Goal: Task Accomplishment & Management: Use online tool/utility

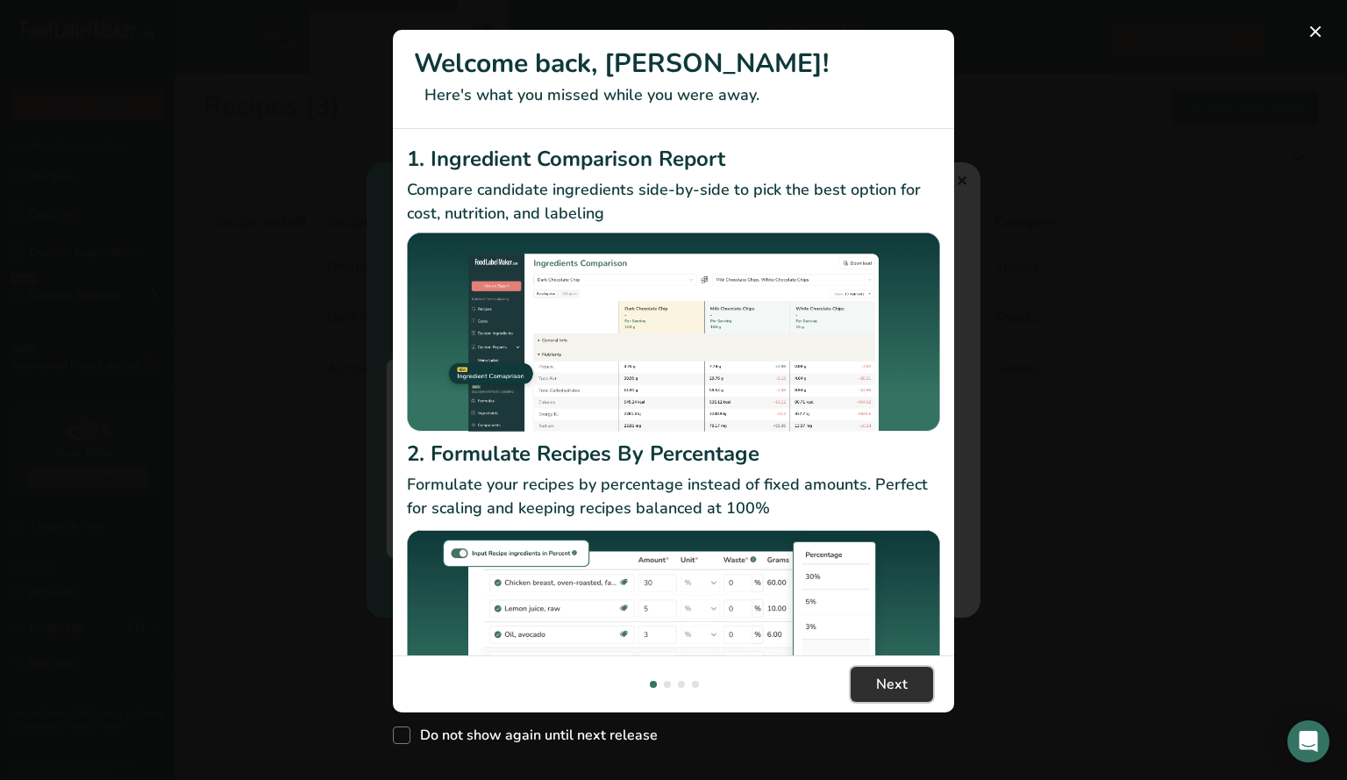
click at [886, 674] on span "Next" at bounding box center [892, 684] width 32 height 21
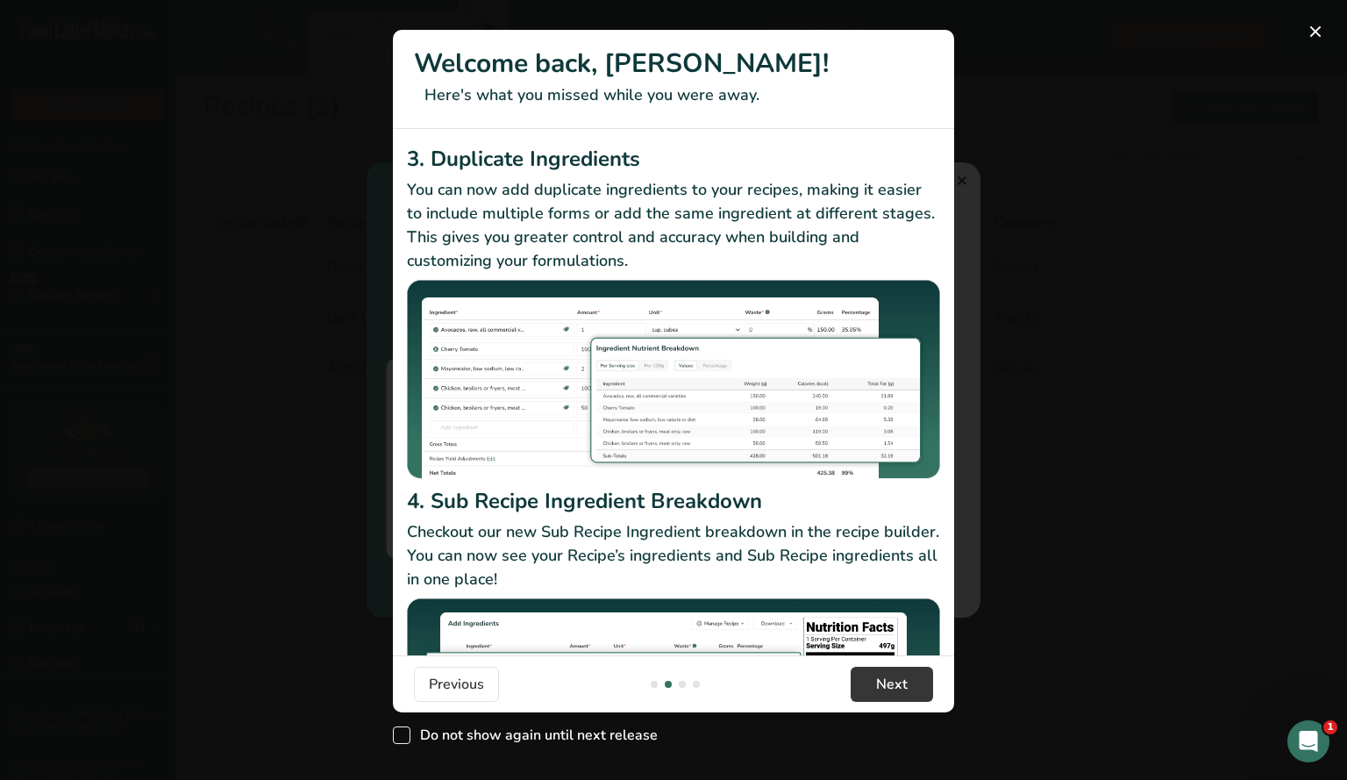
click at [412, 732] on span "Do not show again until next release" at bounding box center [533, 735] width 247 height 18
click at [404, 732] on input "Do not show again until next release" at bounding box center [398, 735] width 11 height 11
checkbox input "true"
click at [904, 686] on span "Next" at bounding box center [892, 684] width 32 height 21
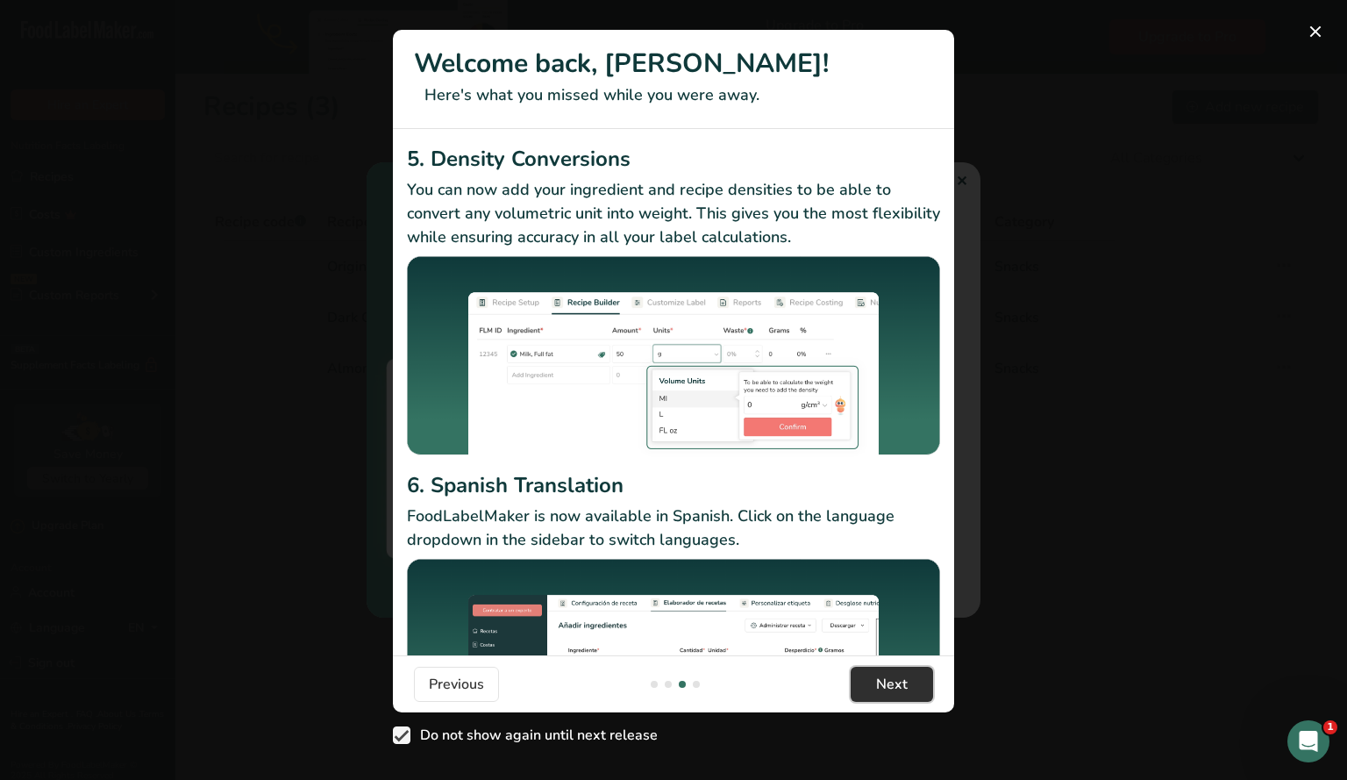
click at [904, 686] on span "Next" at bounding box center [892, 684] width 32 height 21
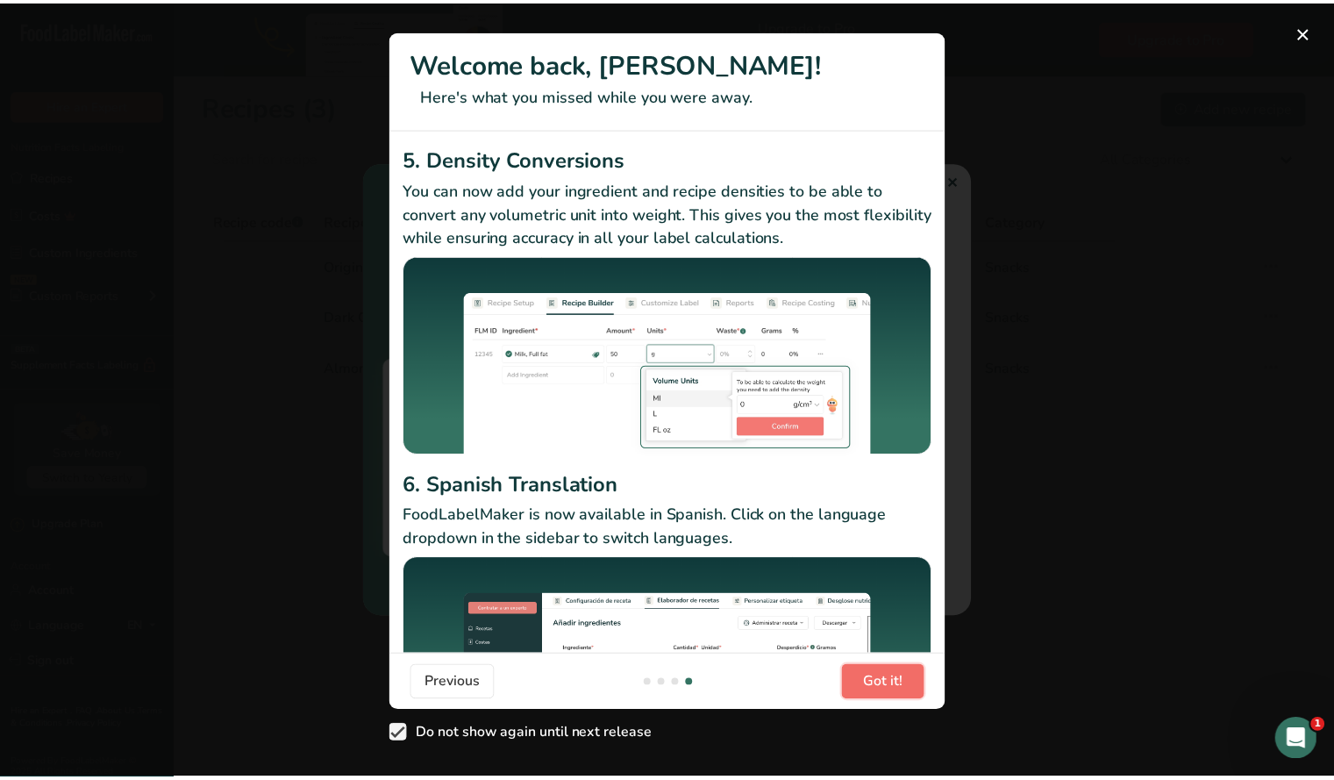
scroll to position [0, 1684]
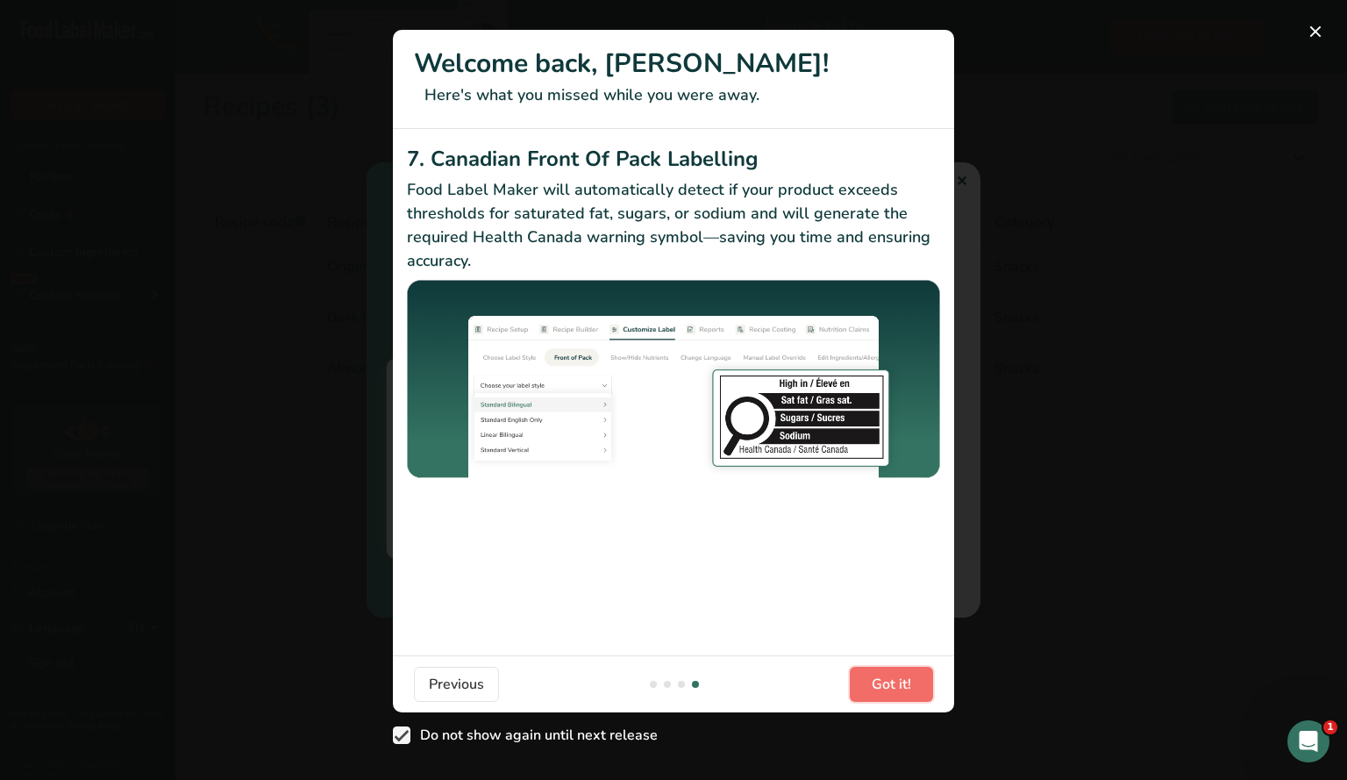
click at [904, 686] on span "Got it!" at bounding box center [891, 684] width 39 height 21
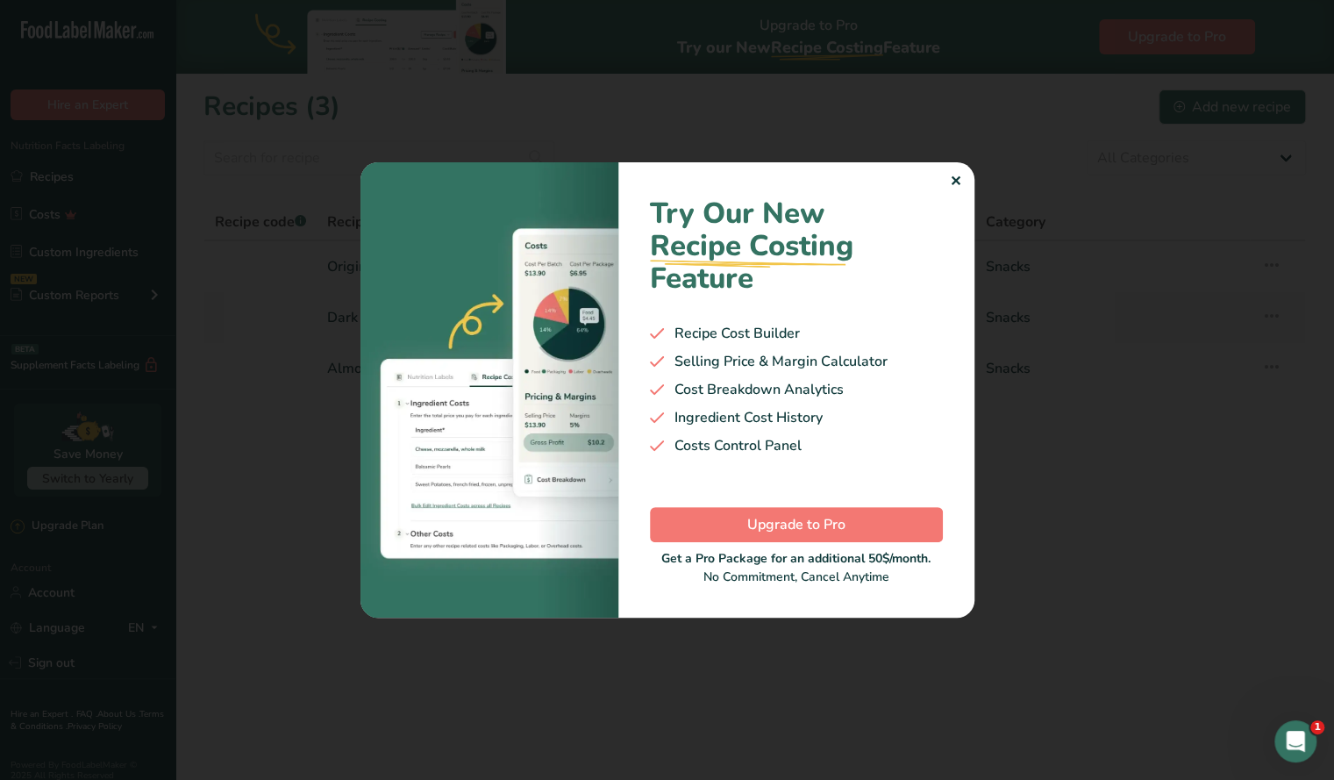
click at [958, 179] on div "✕" at bounding box center [955, 181] width 11 height 21
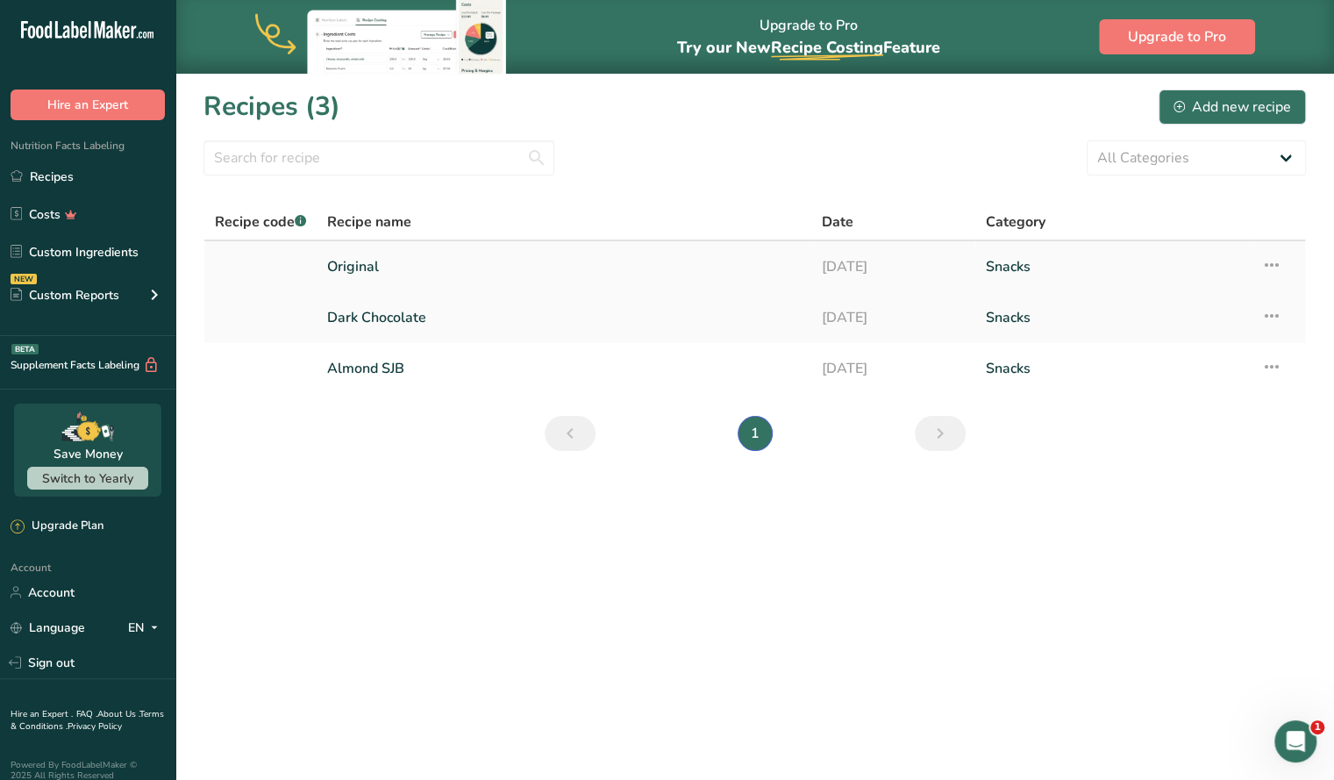
click at [376, 260] on link "Original" at bounding box center [563, 266] width 473 height 37
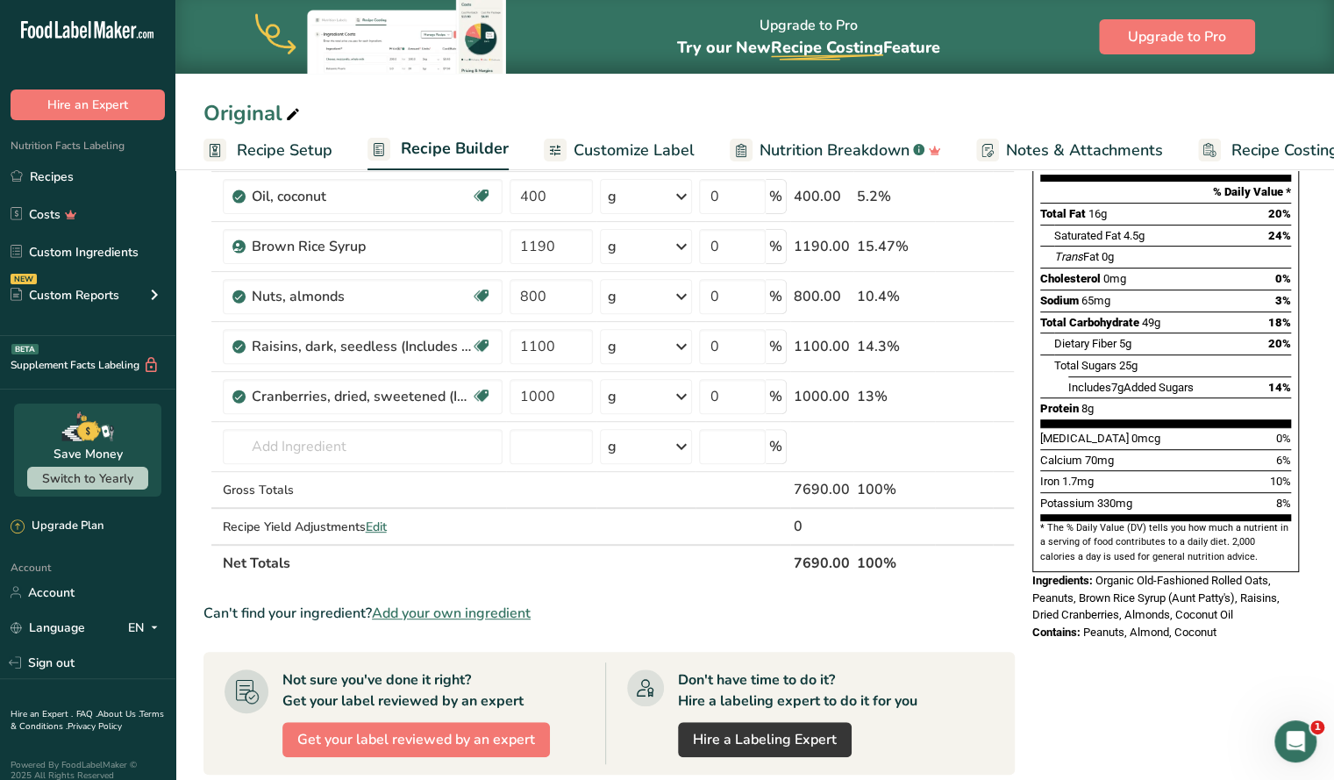
scroll to position [246, 0]
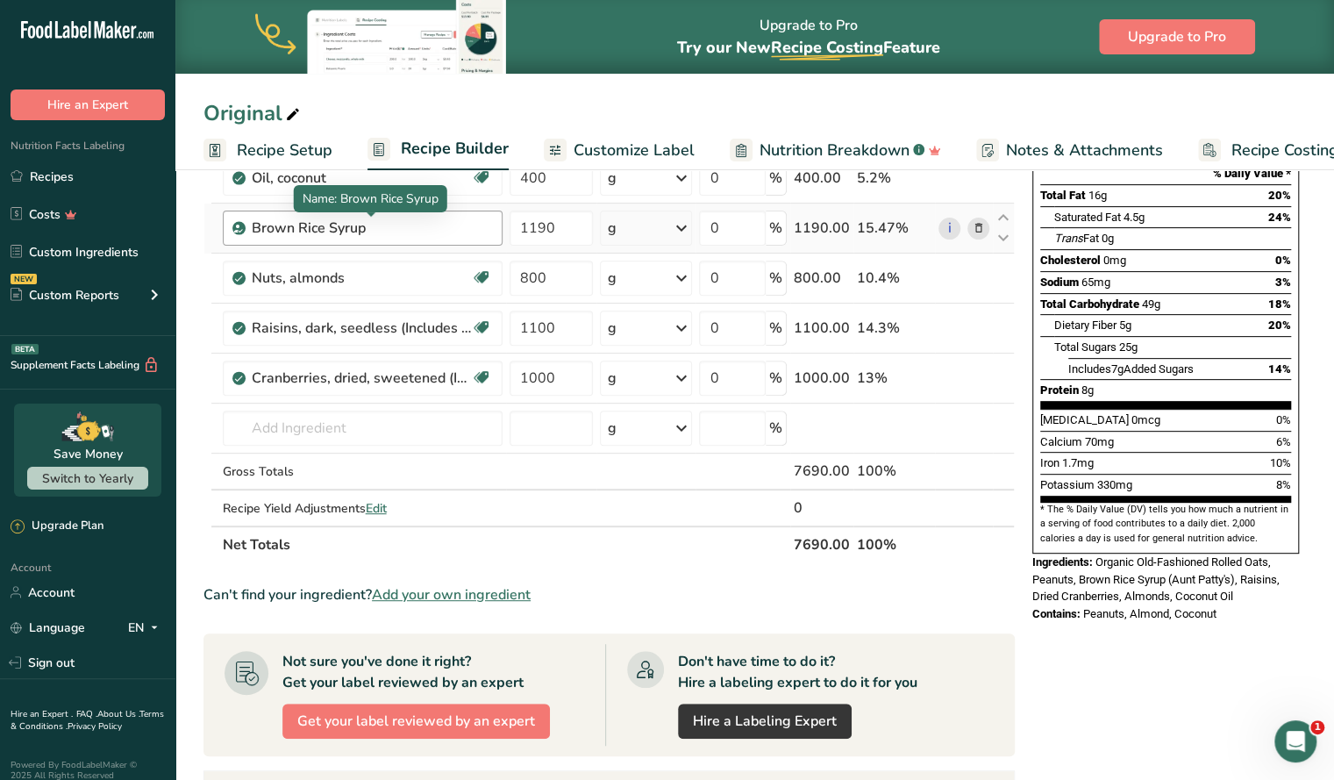
click at [318, 232] on div "Brown Rice Syrup" at bounding box center [361, 228] width 219 height 21
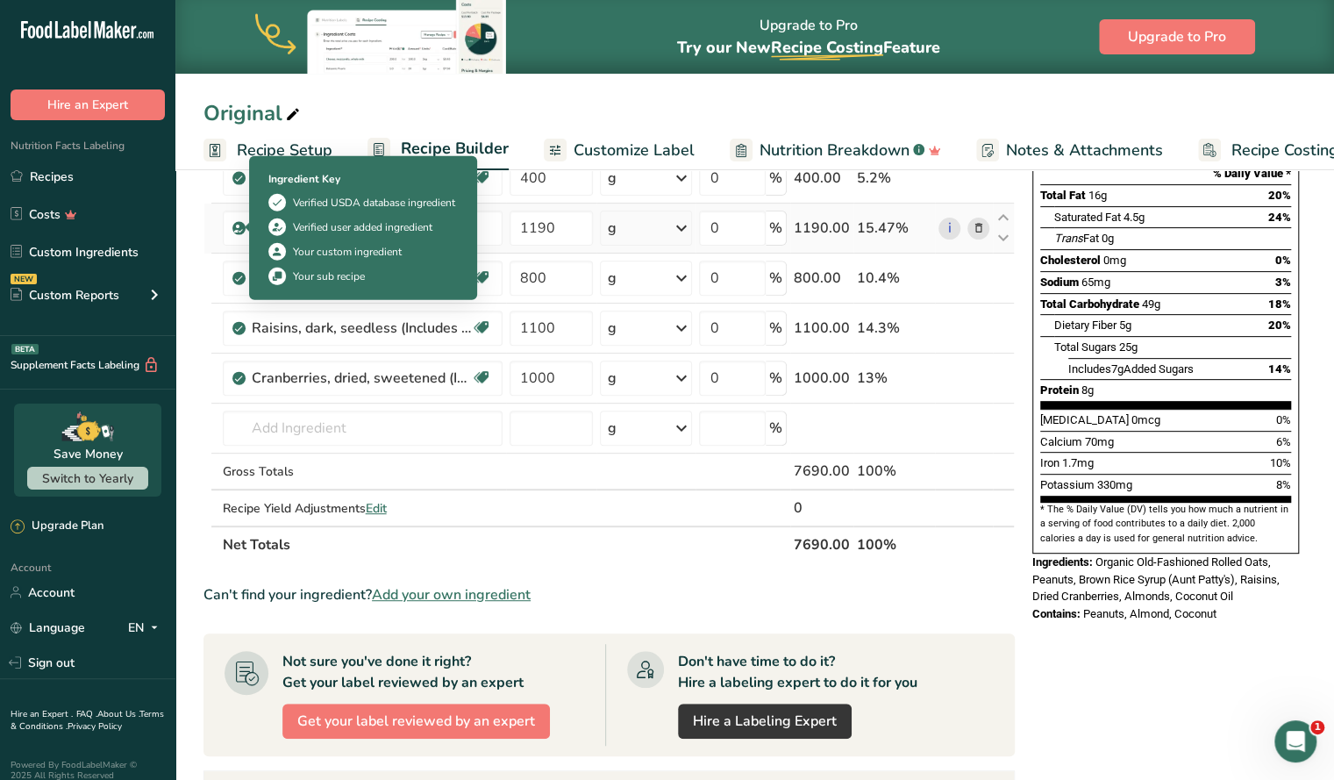
click at [235, 229] on icon at bounding box center [238, 228] width 11 height 16
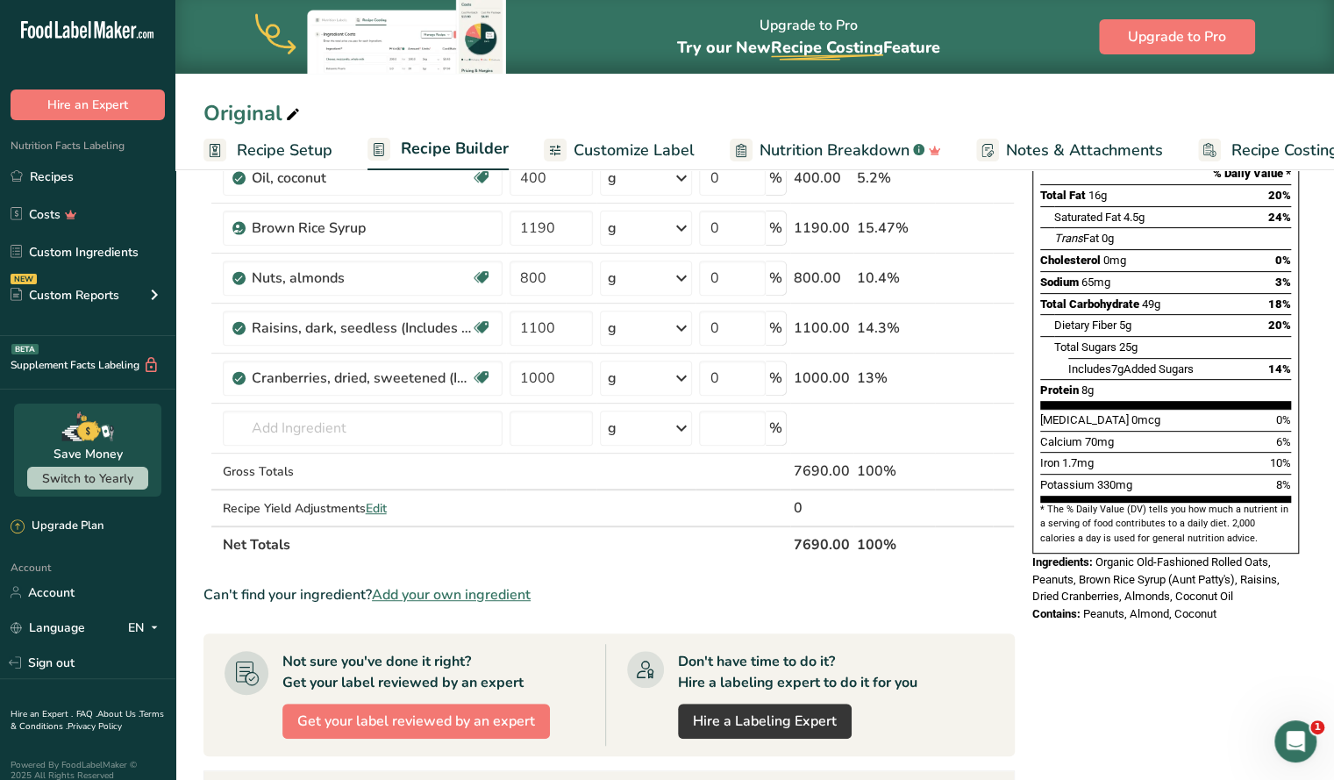
click at [1128, 139] on span "Notes & Attachments" at bounding box center [1084, 151] width 157 height 24
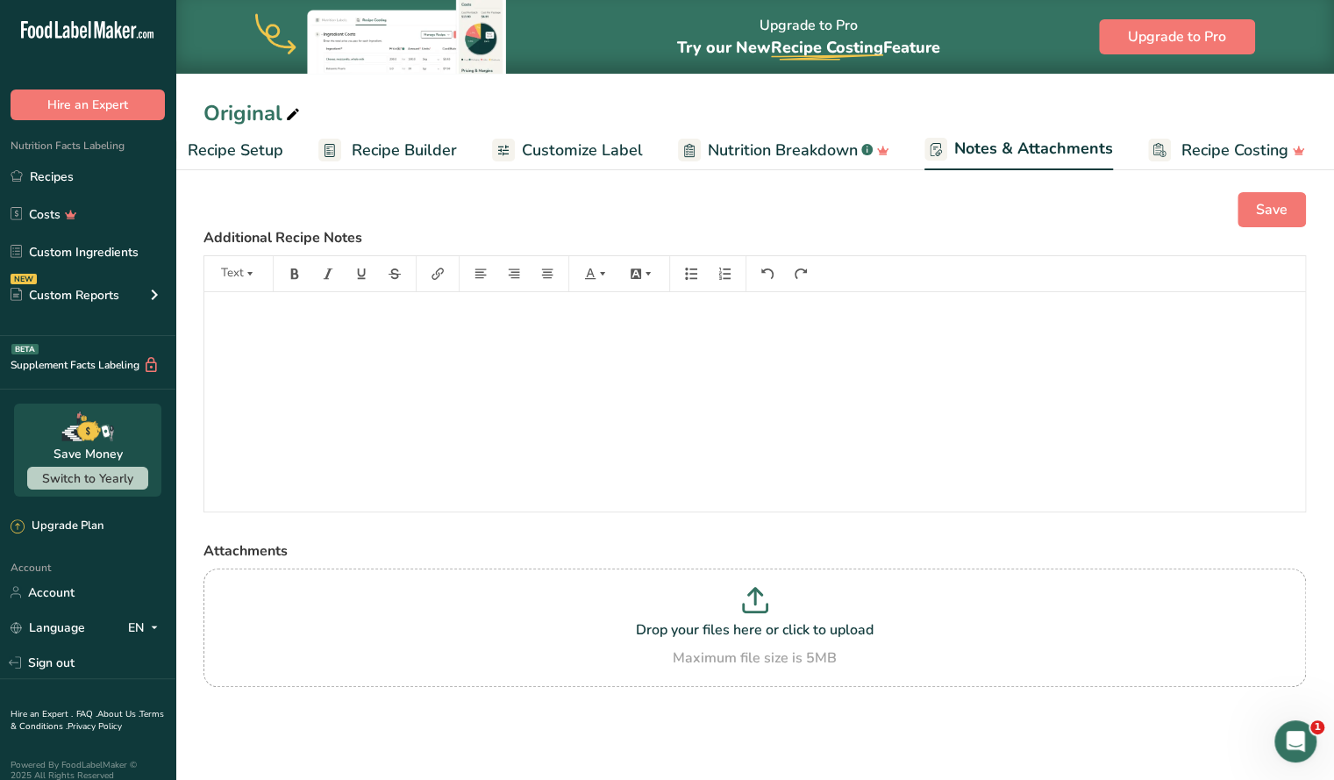
click at [240, 151] on span "Recipe Setup" at bounding box center [236, 151] width 96 height 24
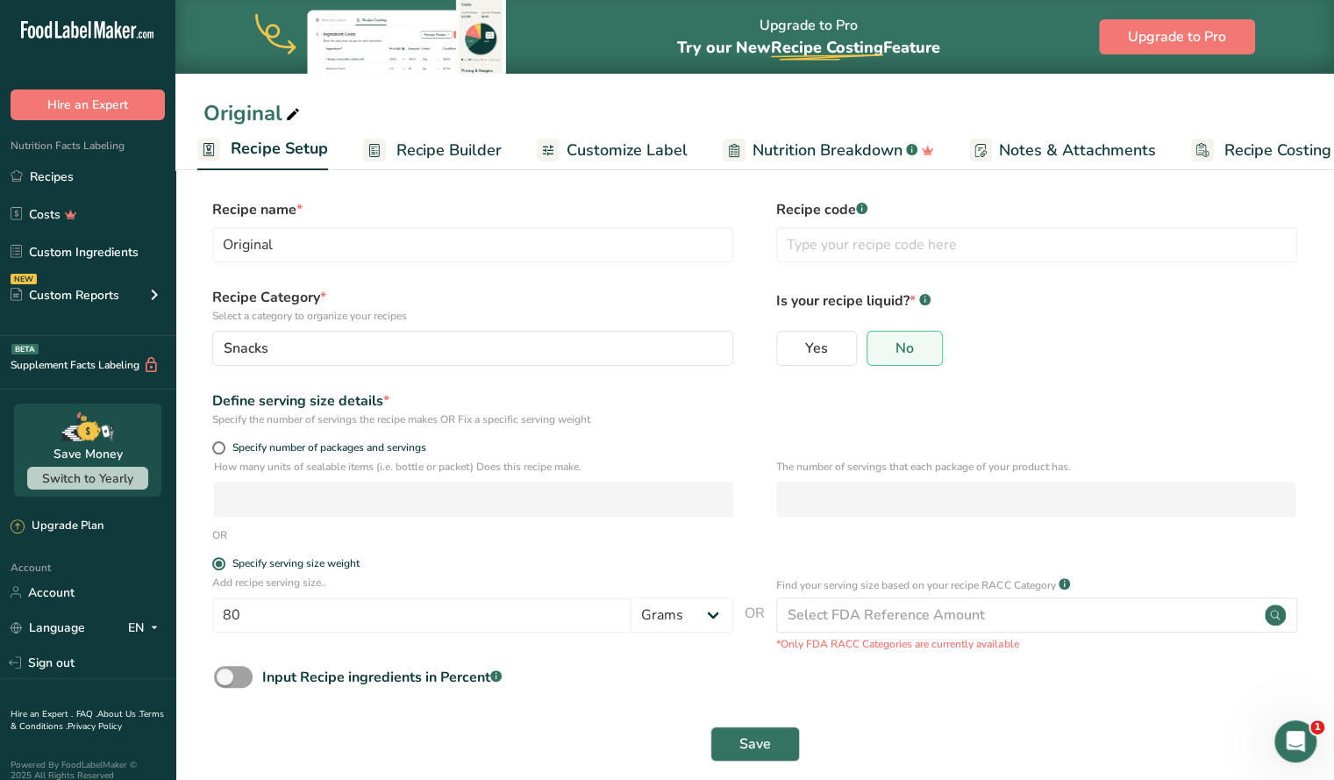
click at [425, 153] on span "Recipe Builder" at bounding box center [448, 151] width 105 height 24
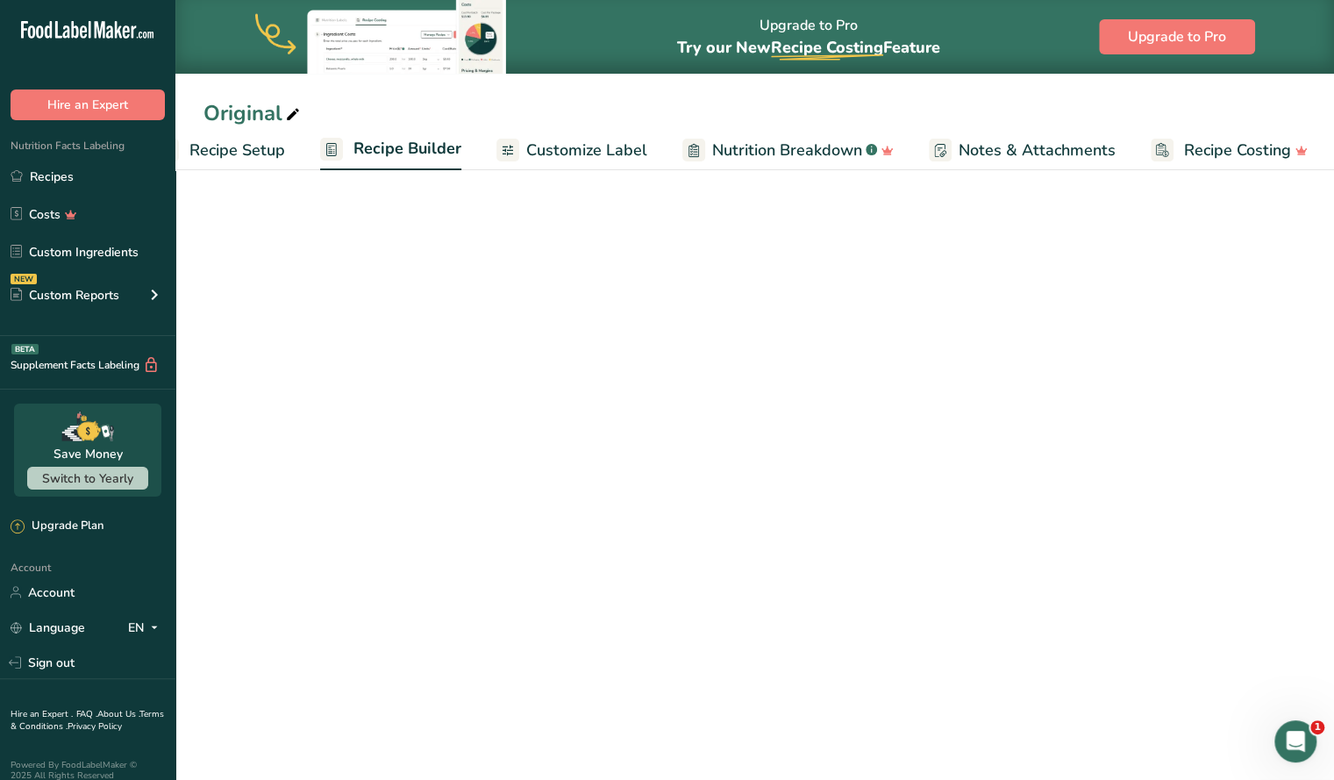
scroll to position [0, 48]
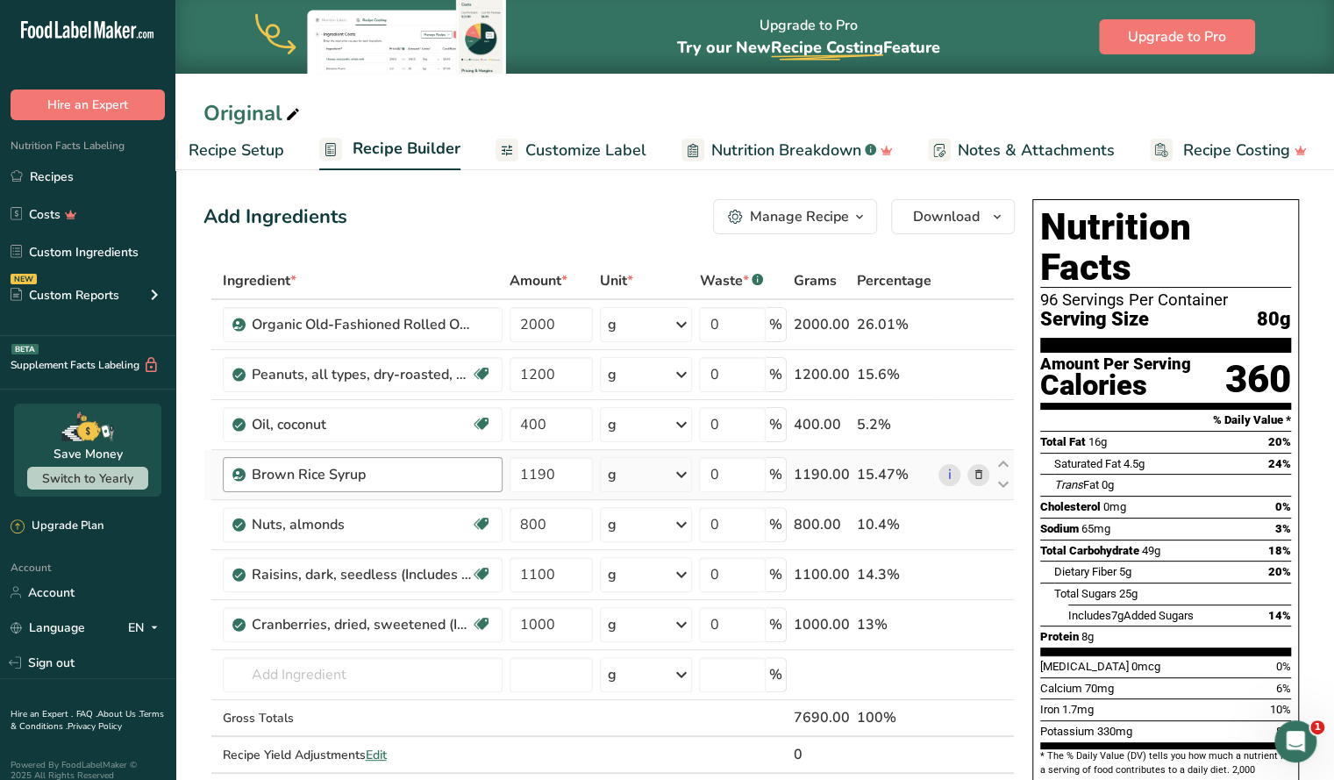
click at [480, 475] on div "Brown Rice Syrup" at bounding box center [372, 474] width 240 height 21
click at [279, 473] on div "Brown Rice Syrup" at bounding box center [361, 474] width 219 height 21
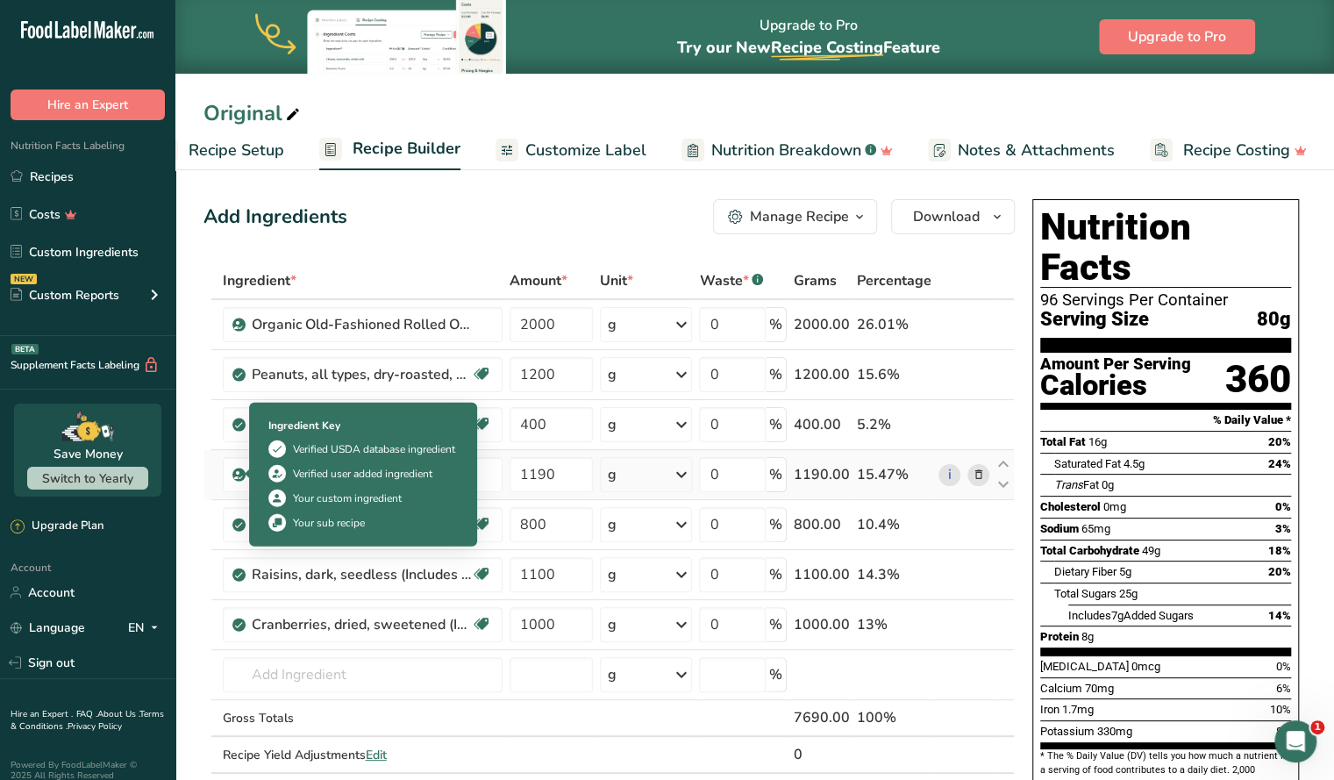
click at [234, 475] on icon at bounding box center [238, 475] width 11 height 16
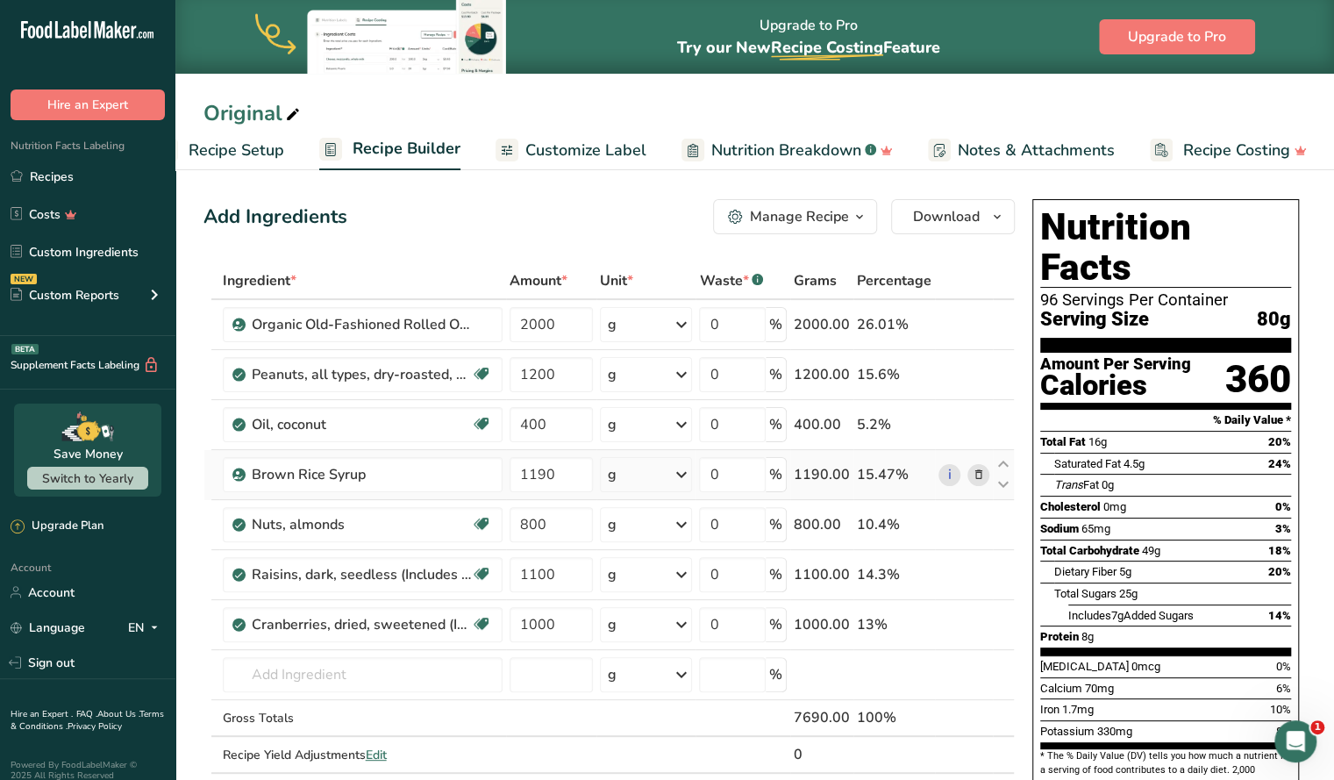
click at [234, 475] on icon at bounding box center [238, 475] width 11 height 16
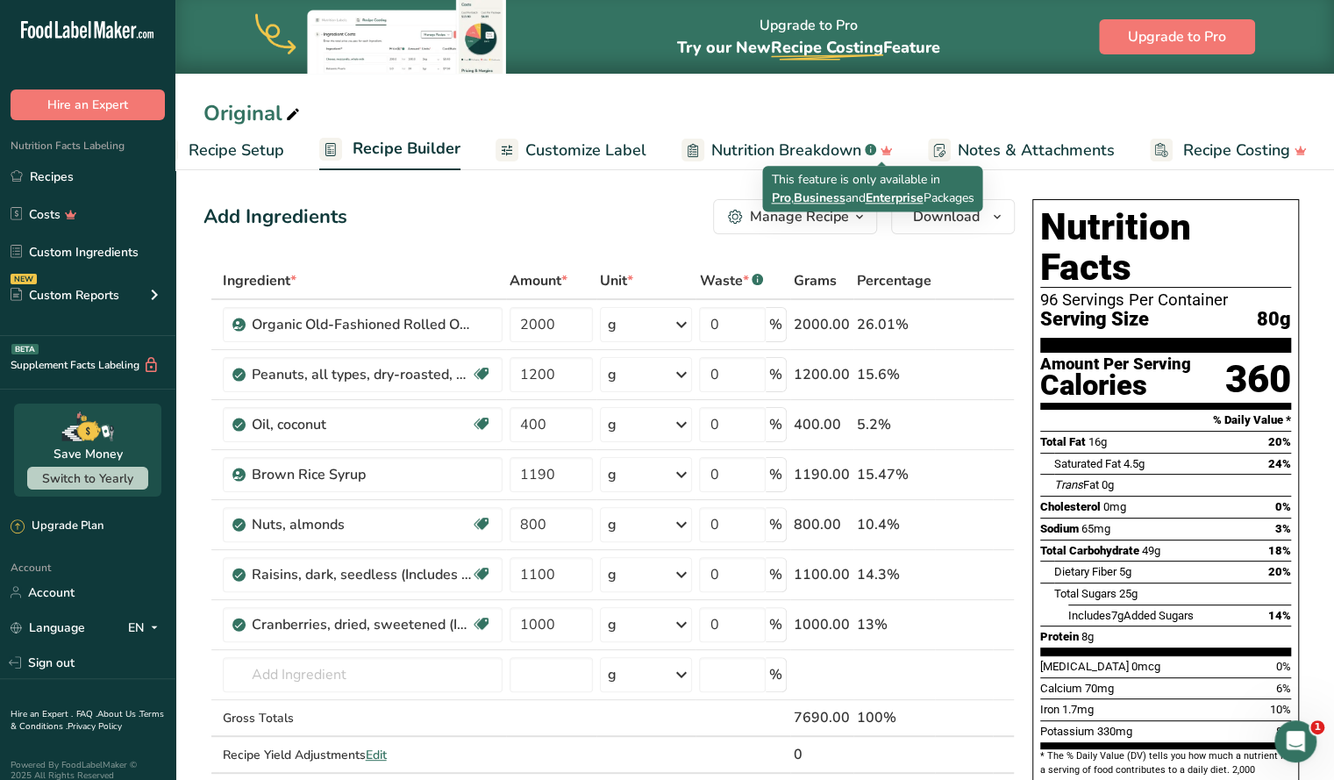
click at [874, 145] on icon at bounding box center [886, 150] width 25 height 18
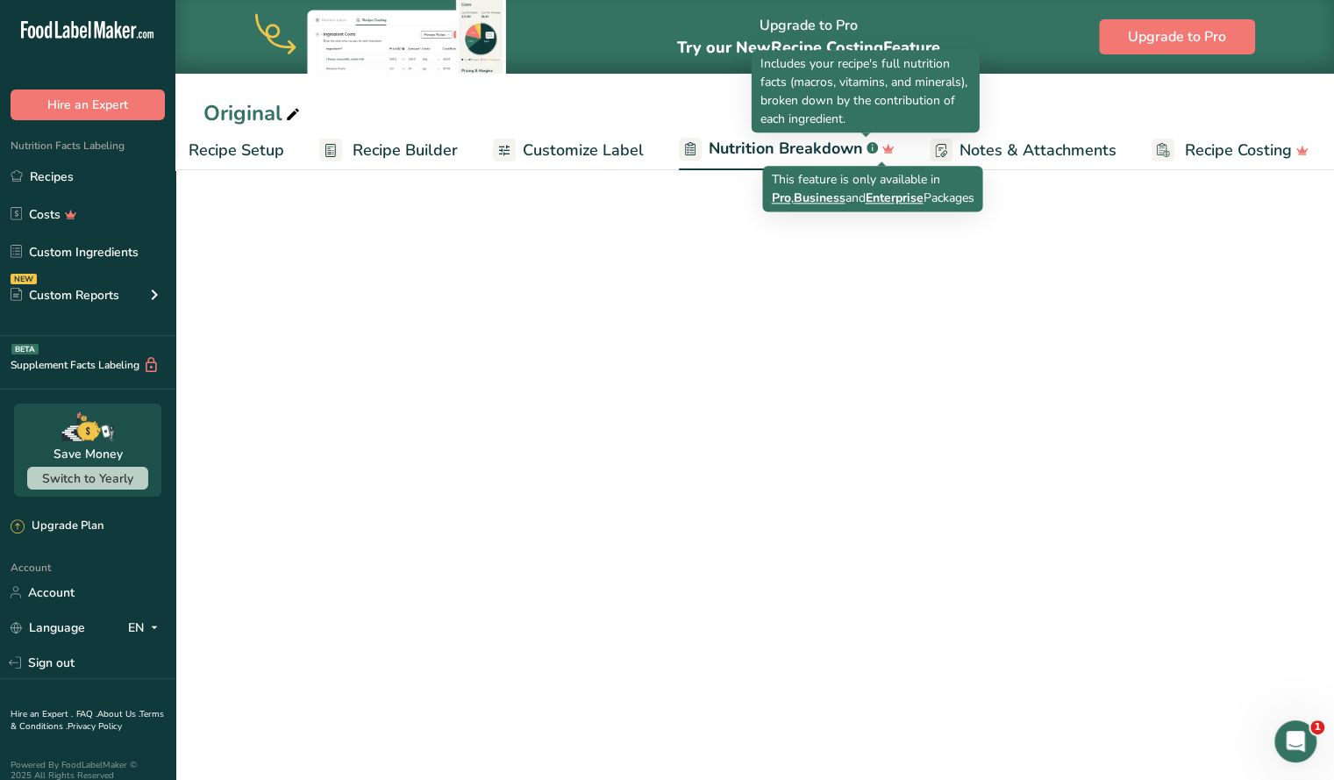
scroll to position [0, 50]
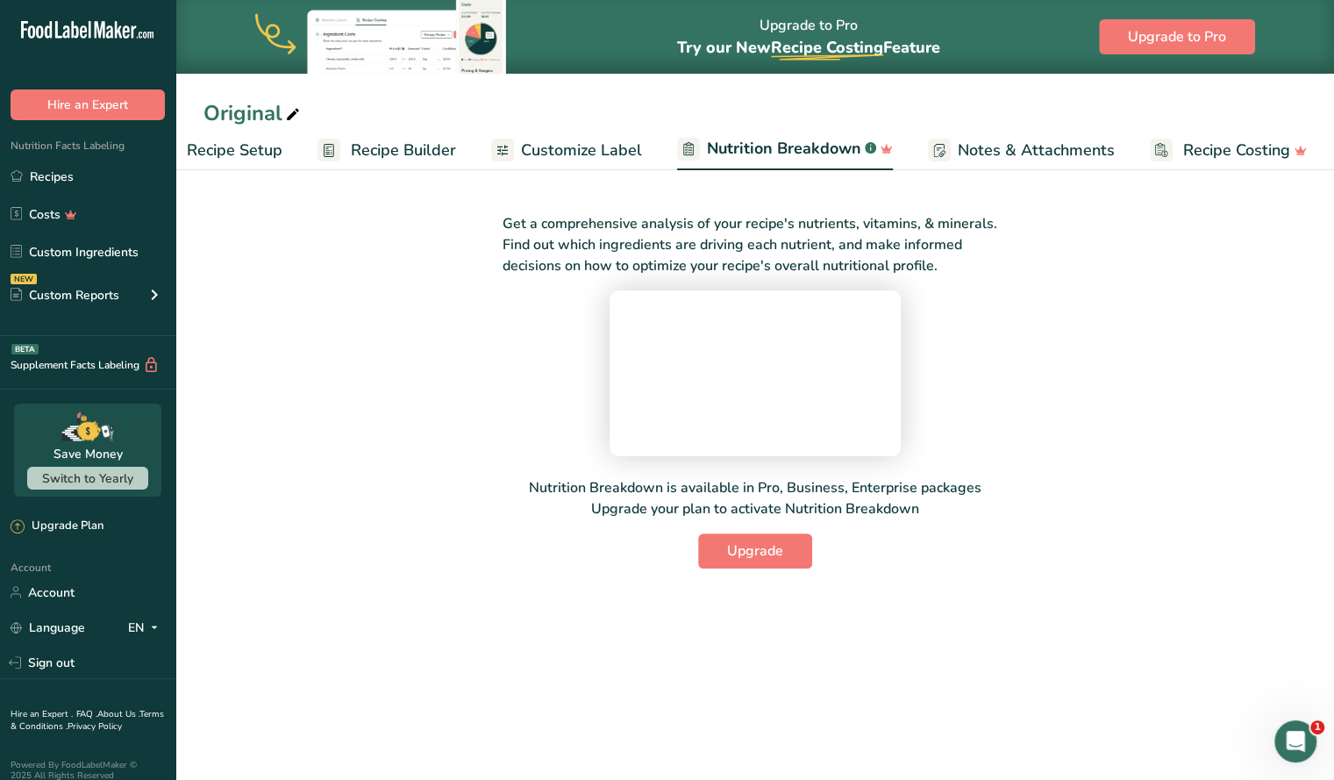
click at [789, 150] on span "Nutrition Breakdown" at bounding box center [784, 149] width 154 height 24
click at [1221, 147] on span "Recipe Costing" at bounding box center [1236, 151] width 107 height 24
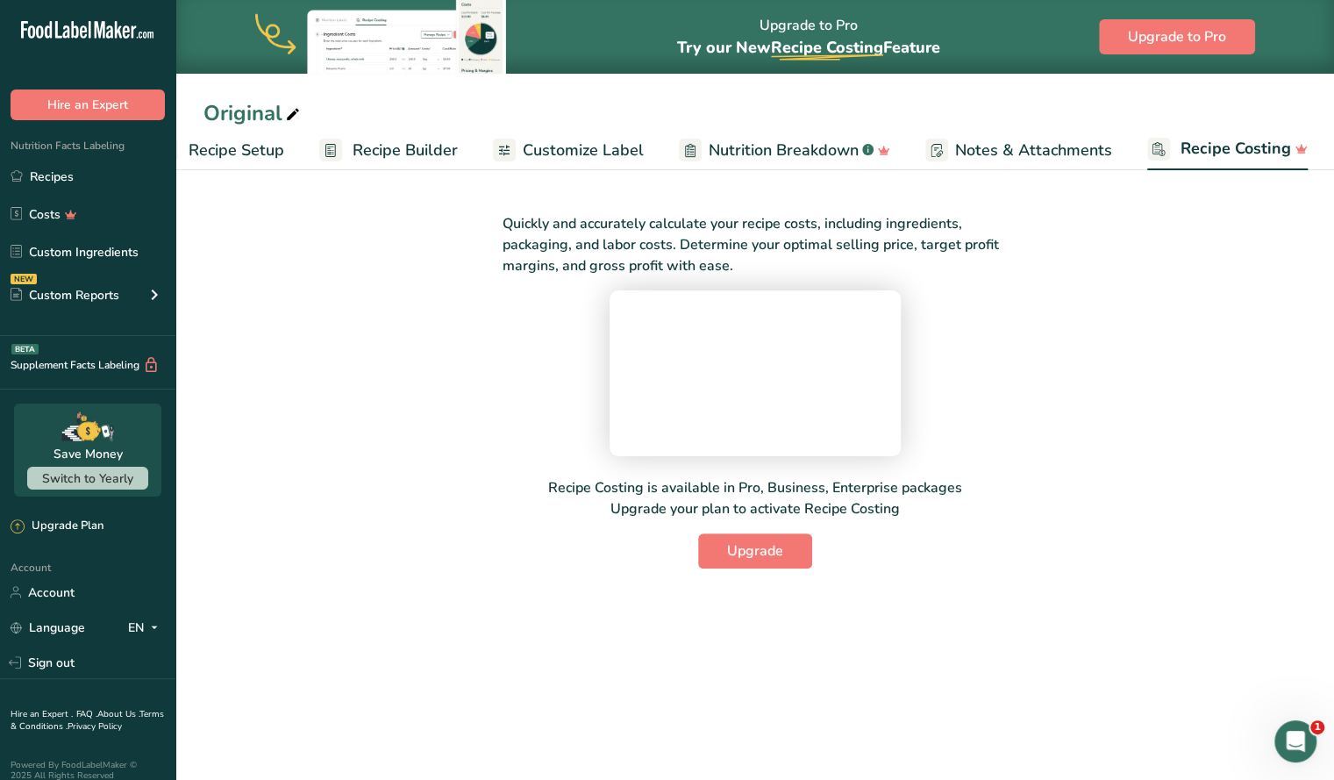
click at [225, 149] on span "Recipe Setup" at bounding box center [237, 151] width 96 height 24
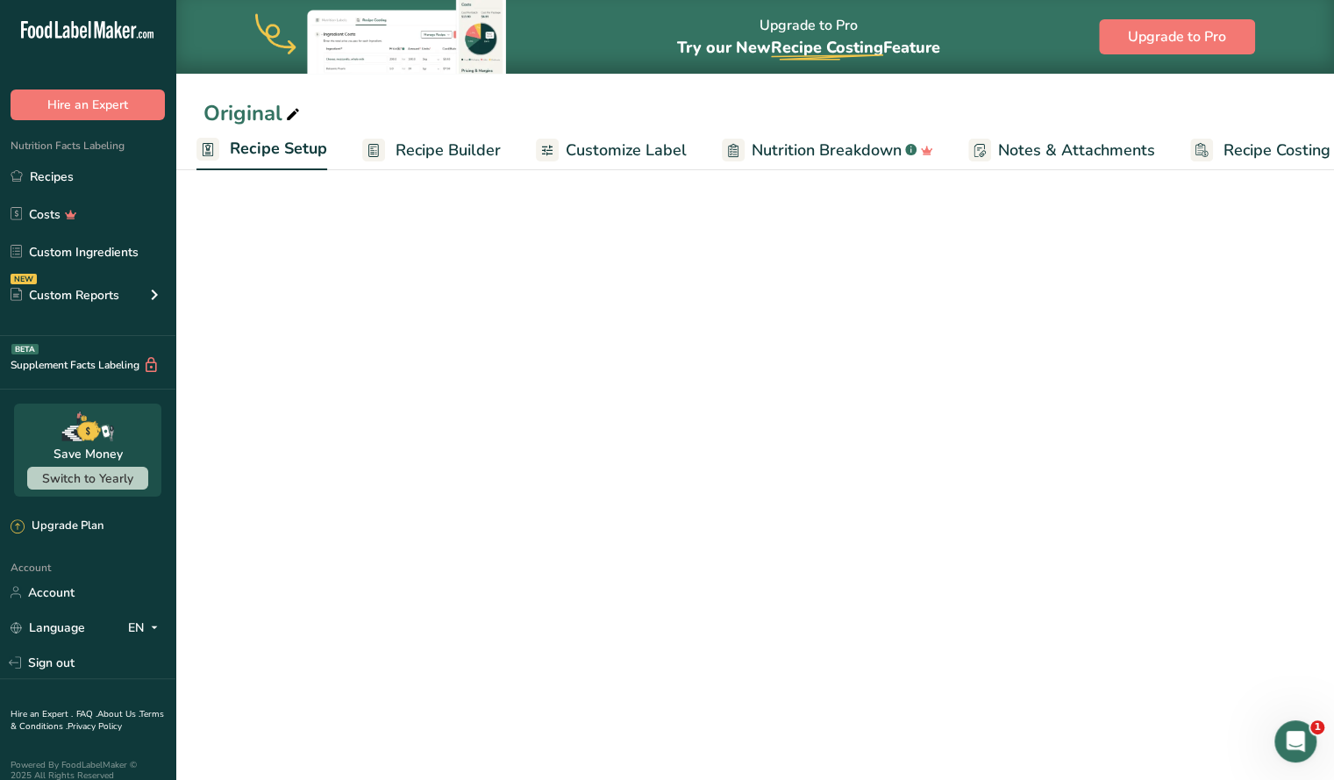
scroll to position [0, 6]
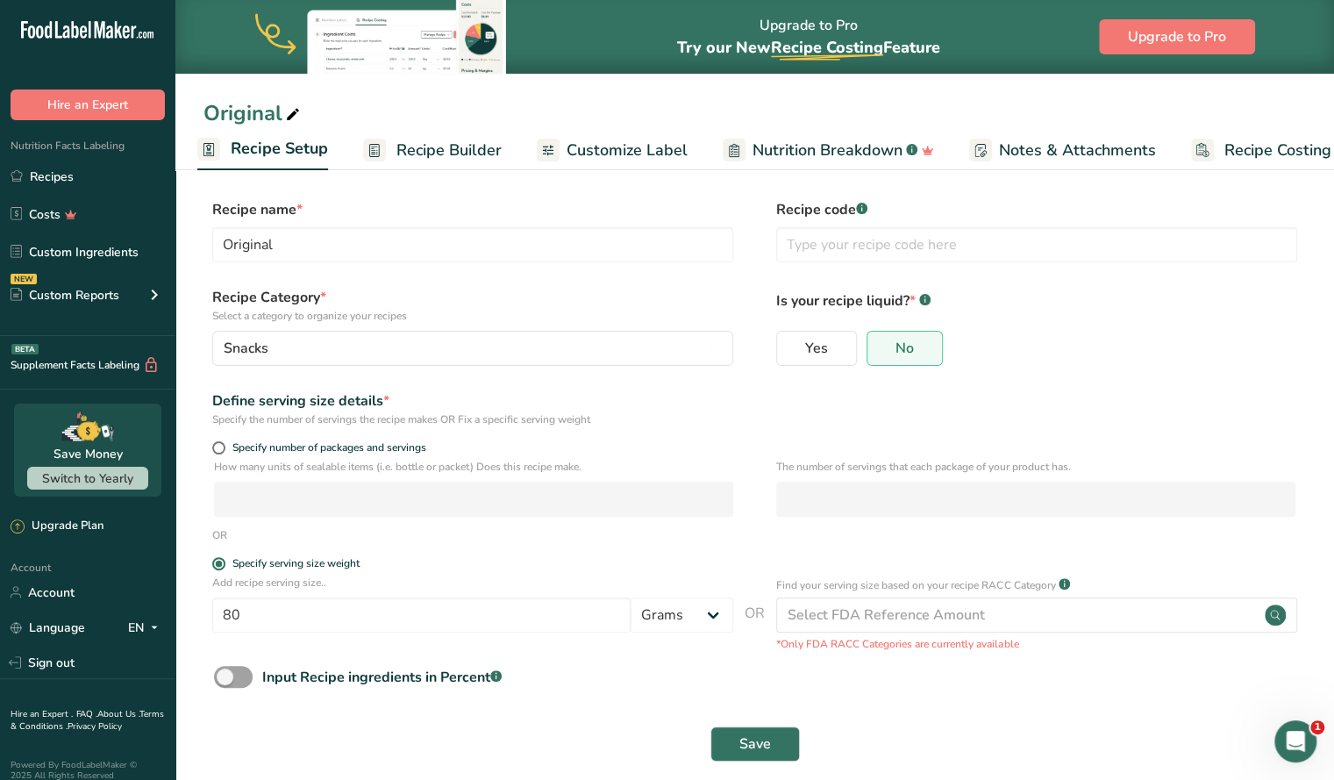
click at [429, 145] on span "Recipe Builder" at bounding box center [448, 151] width 105 height 24
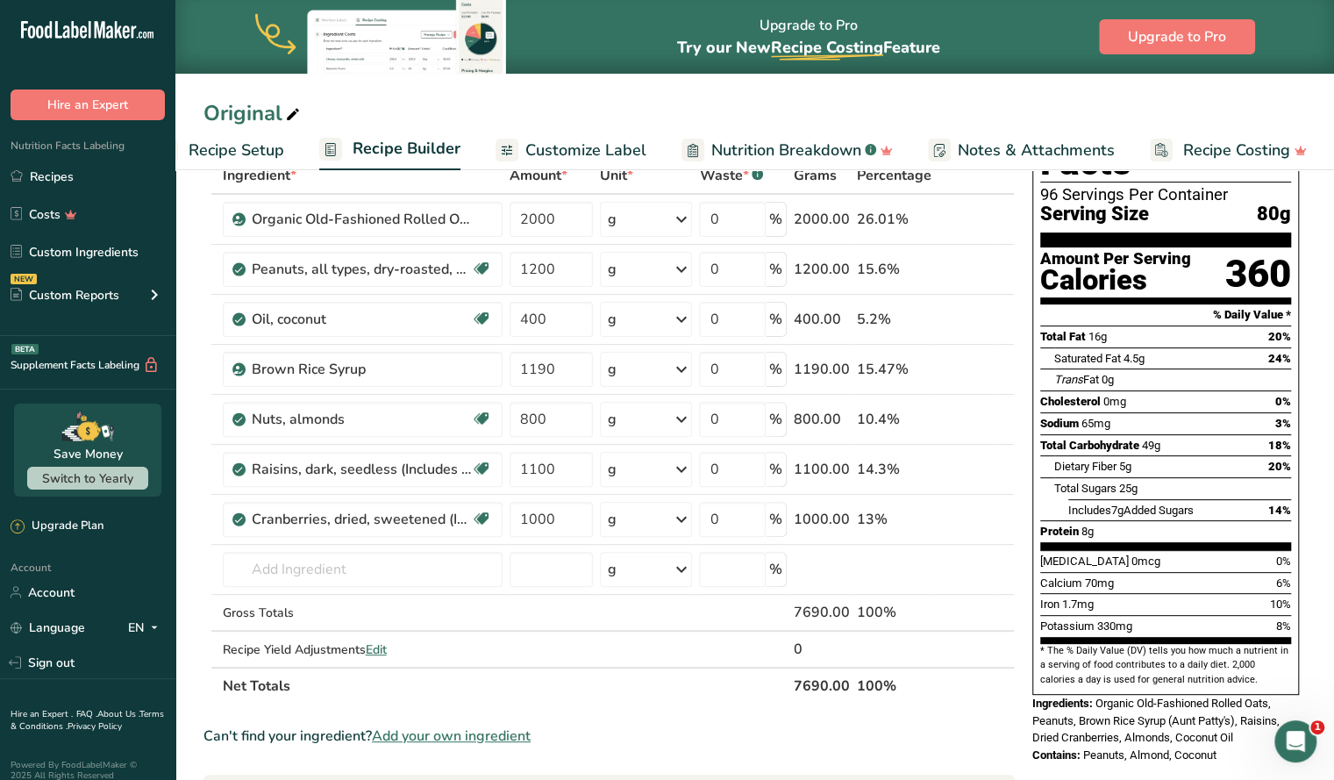
scroll to position [105, 0]
click at [951, 368] on link "i" at bounding box center [949, 370] width 22 height 22
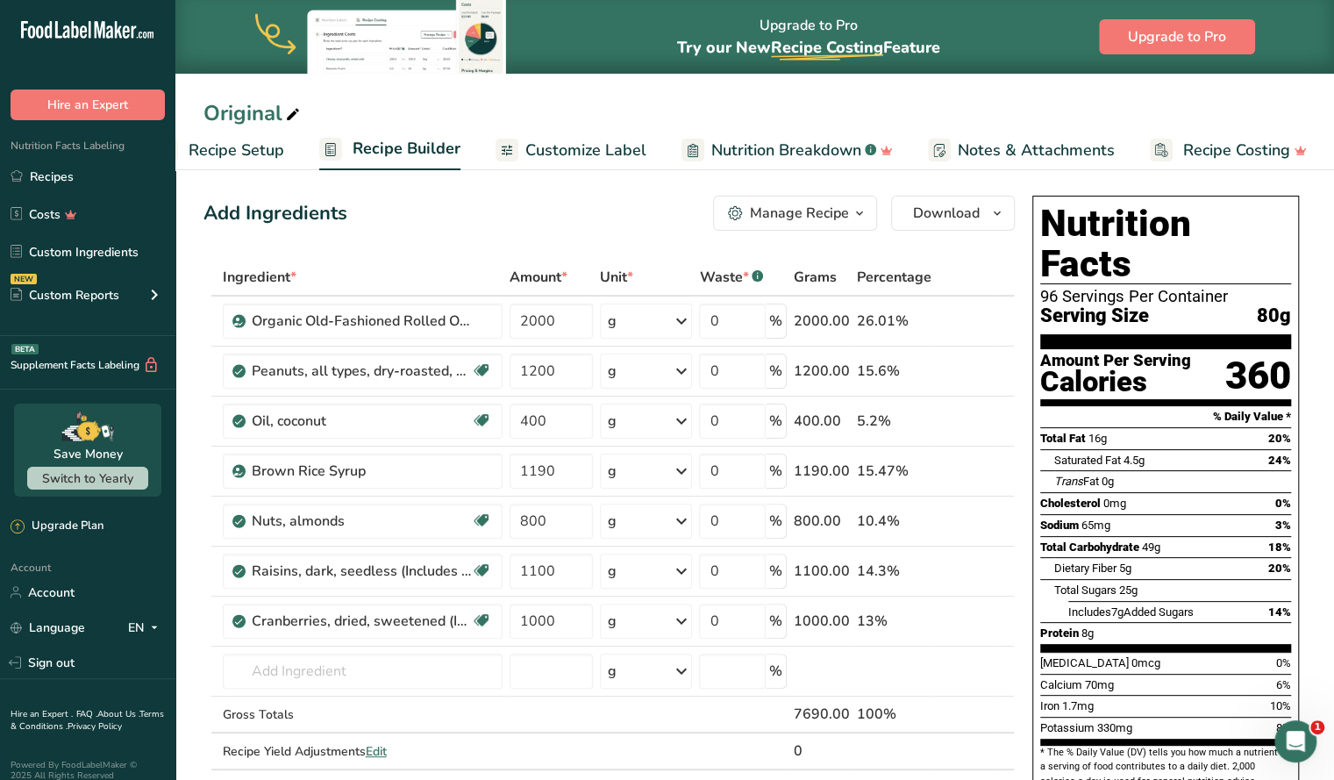
scroll to position [0, 0]
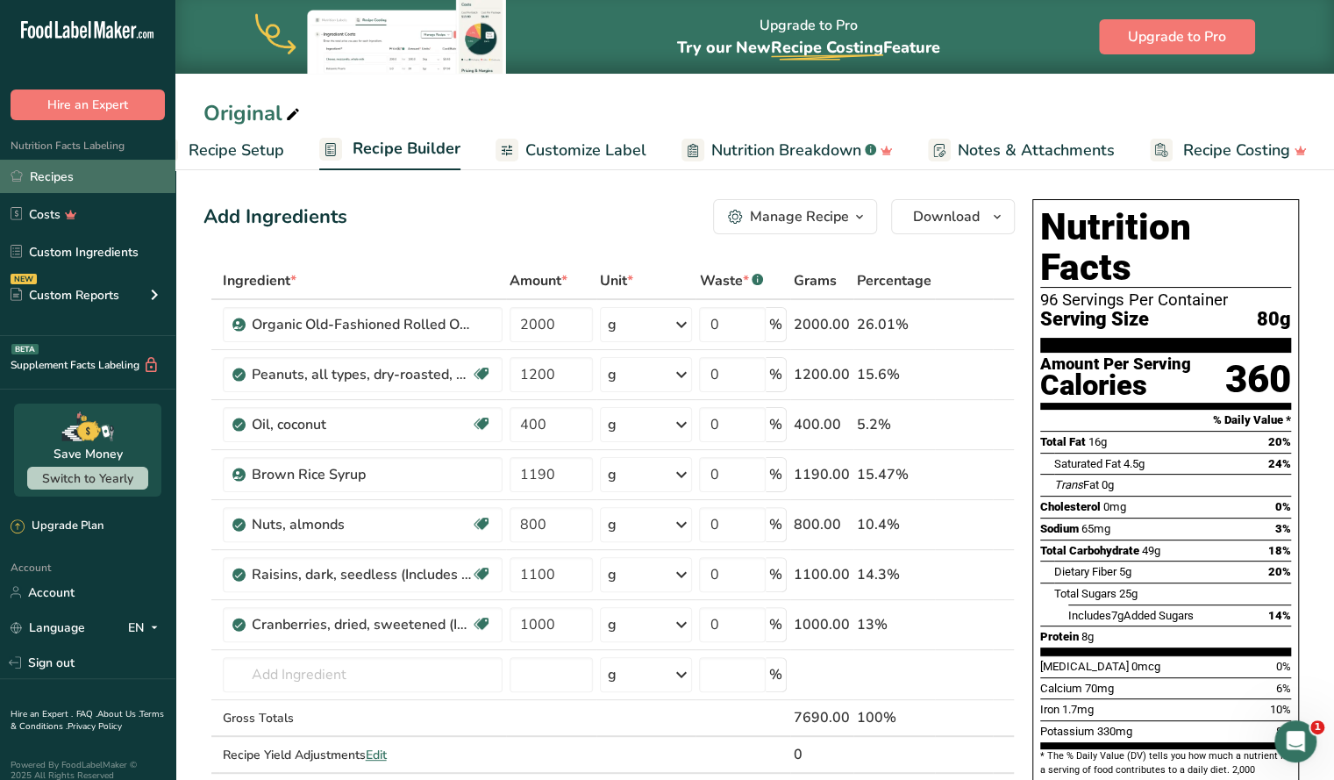
click at [62, 166] on link "Recipes" at bounding box center [87, 176] width 175 height 33
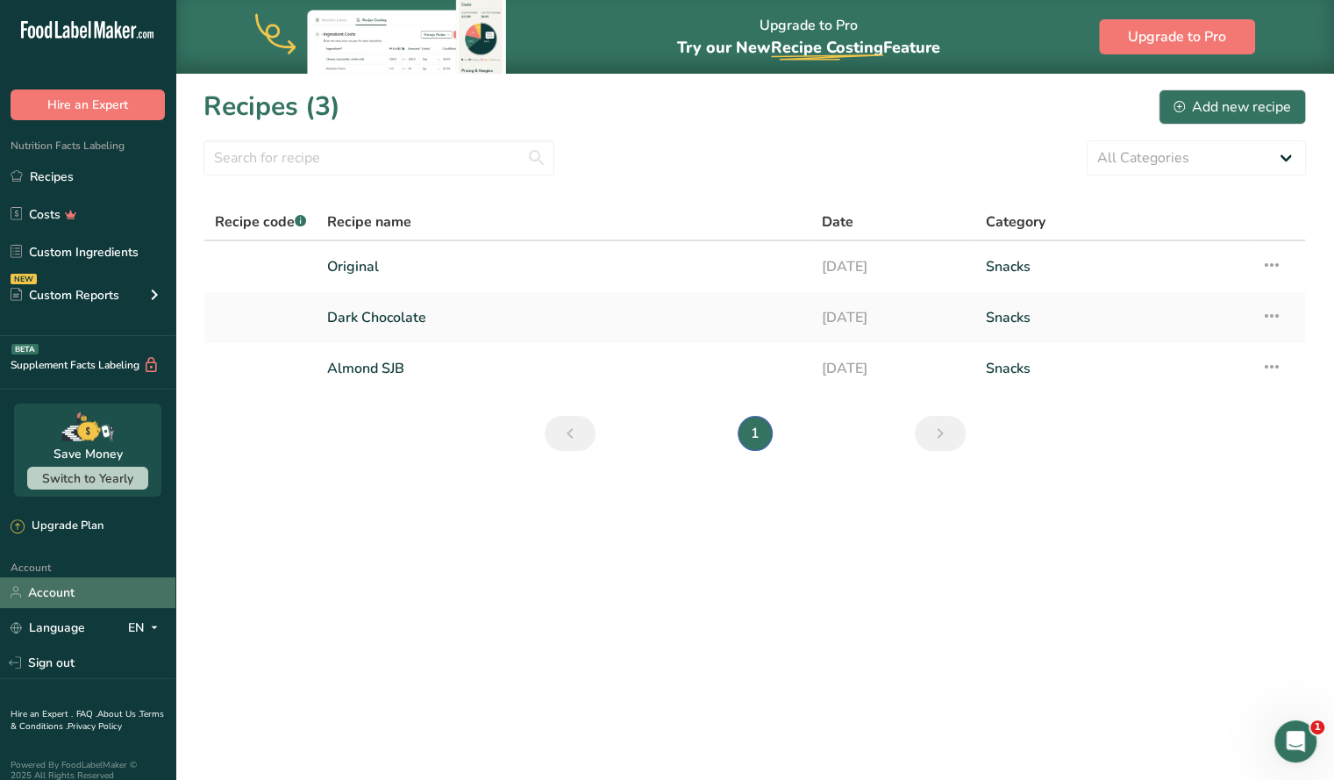
click at [68, 589] on link "Account" at bounding box center [87, 592] width 175 height 31
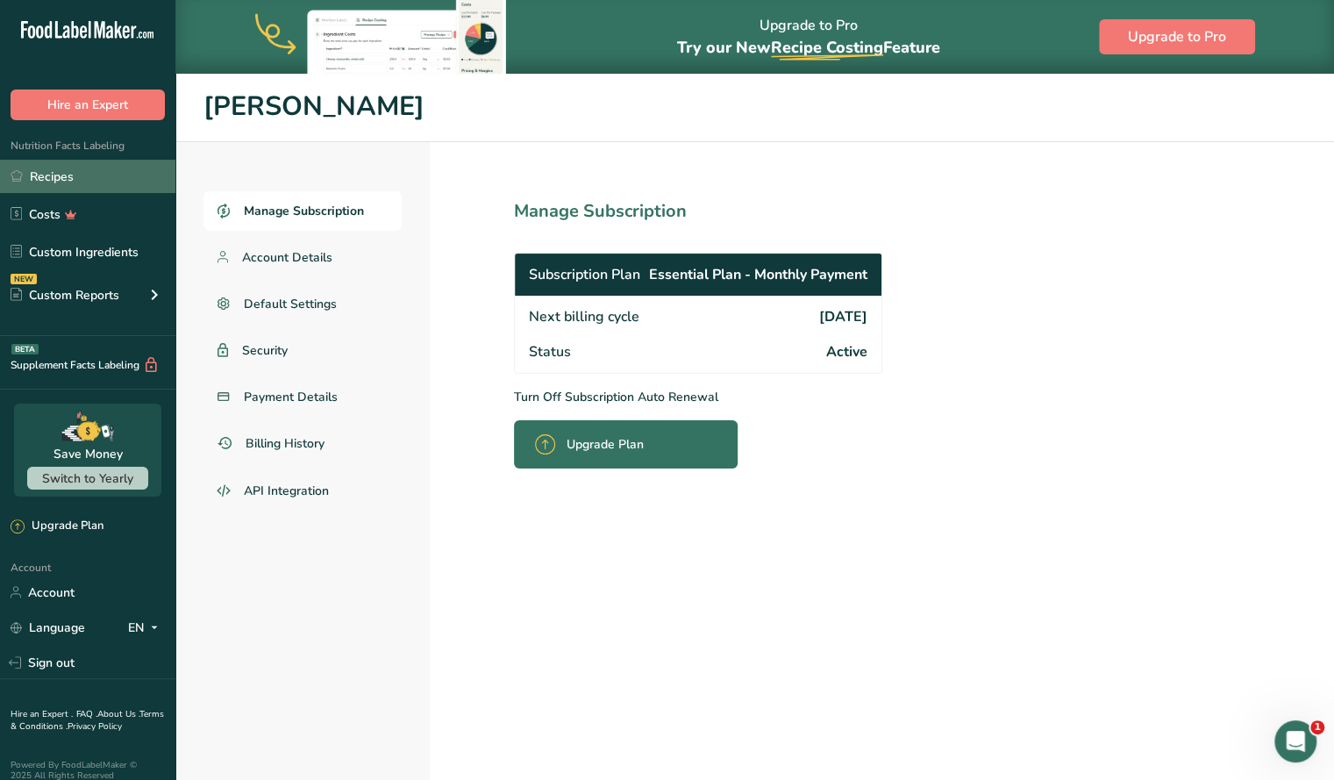
click at [67, 182] on link "Recipes" at bounding box center [87, 176] width 175 height 33
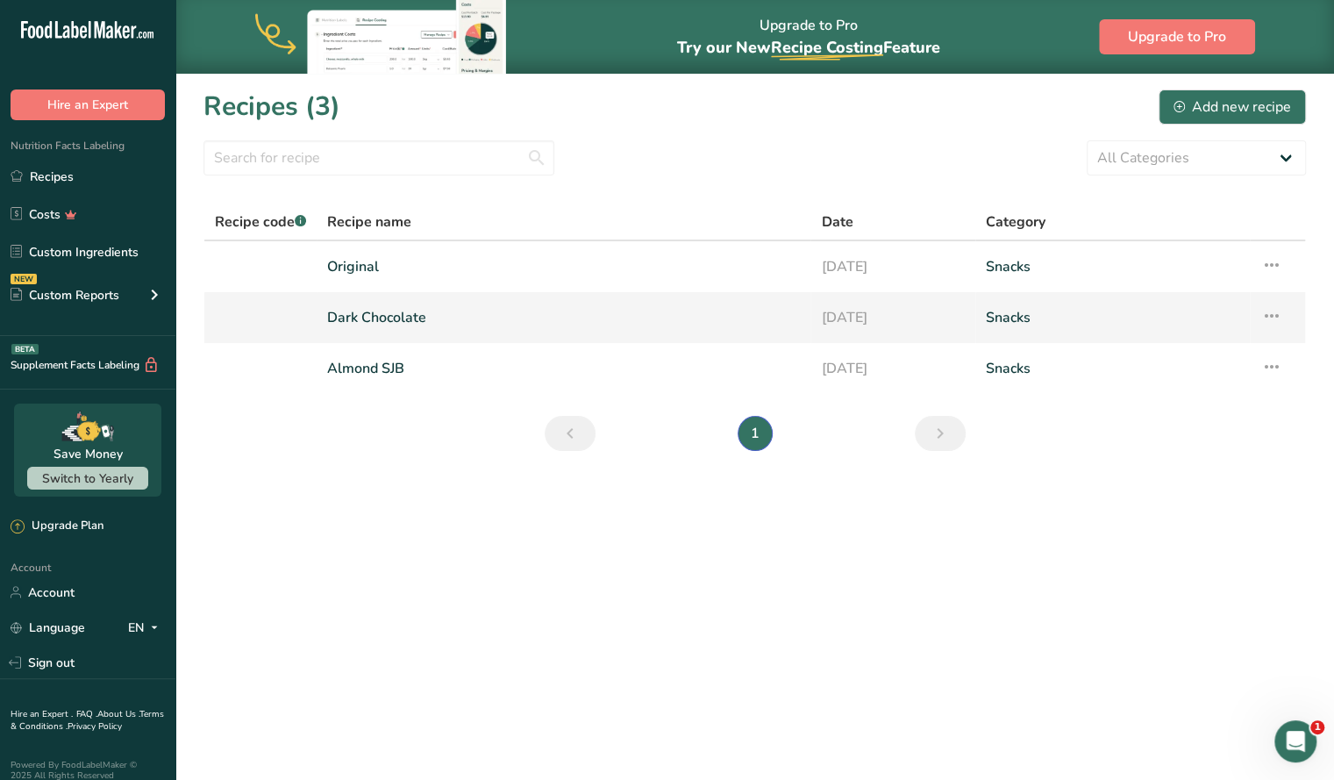
click at [405, 318] on link "Dark Chocolate" at bounding box center [563, 317] width 473 height 37
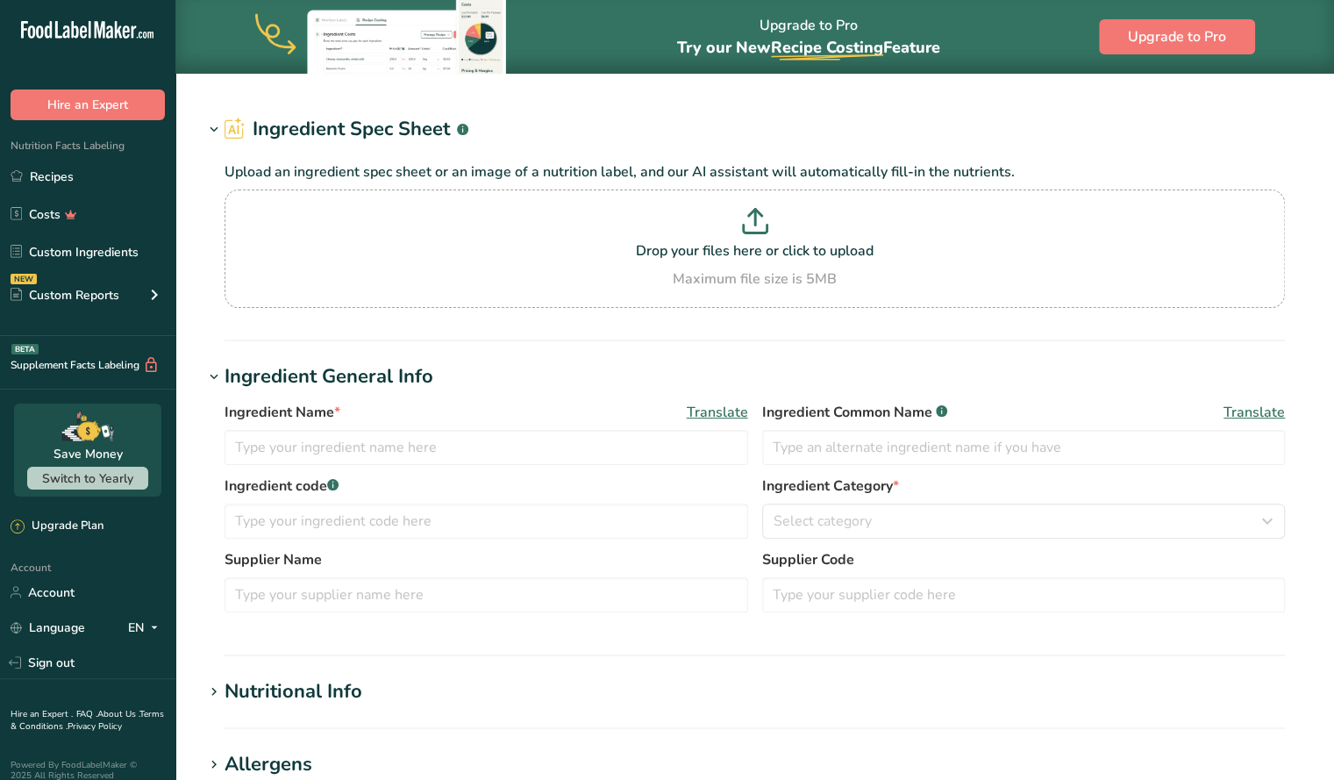
type input "Brown Rice Syrup"
type input "Brown Rice Syrup (Aunt Patty's)"
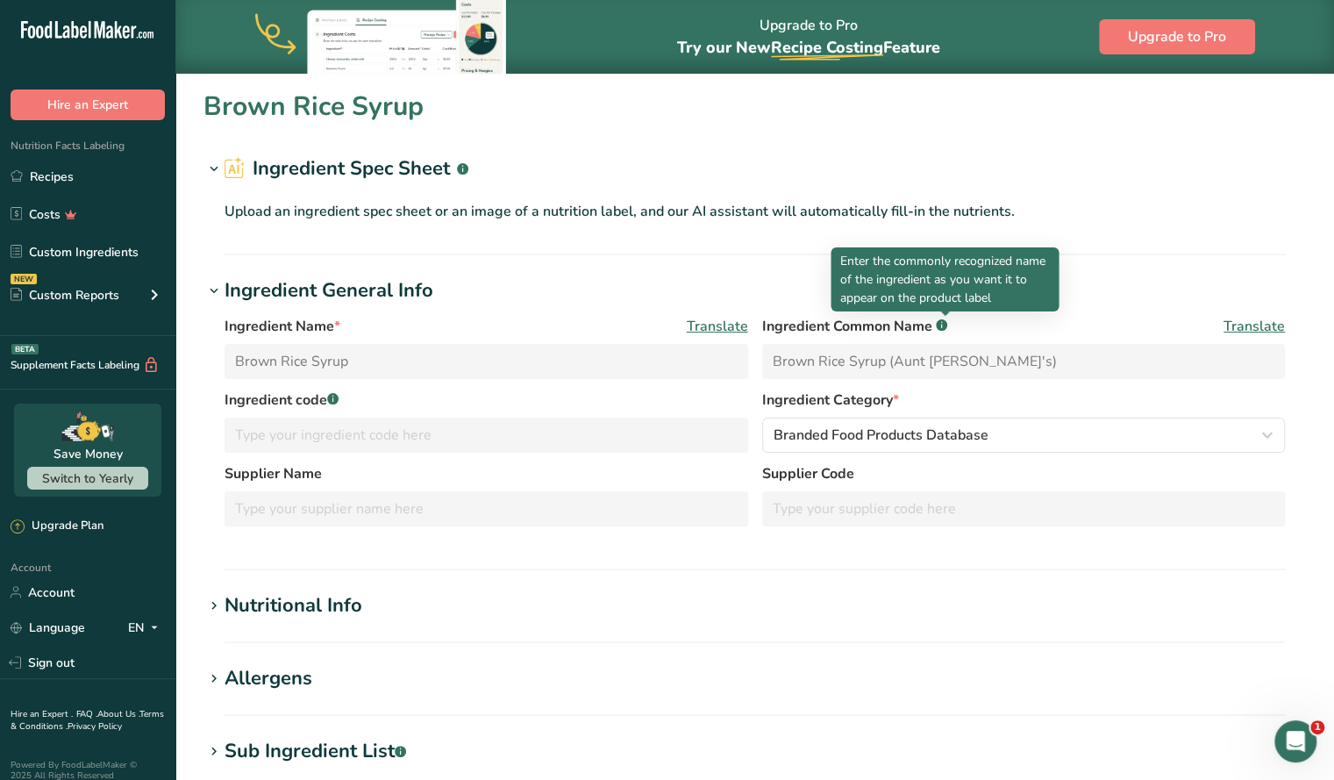
click at [945, 321] on rect at bounding box center [941, 324] width 11 height 11
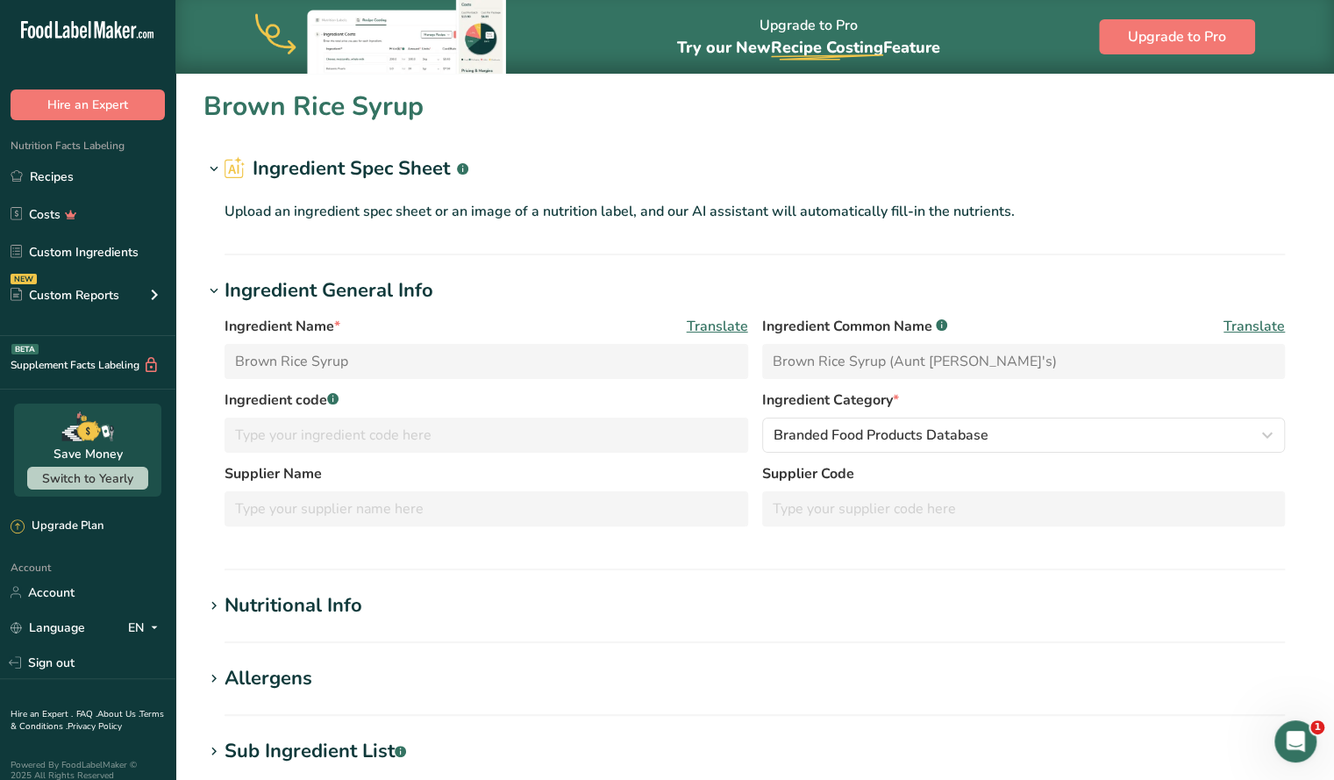
click at [945, 321] on rect at bounding box center [941, 324] width 11 height 11
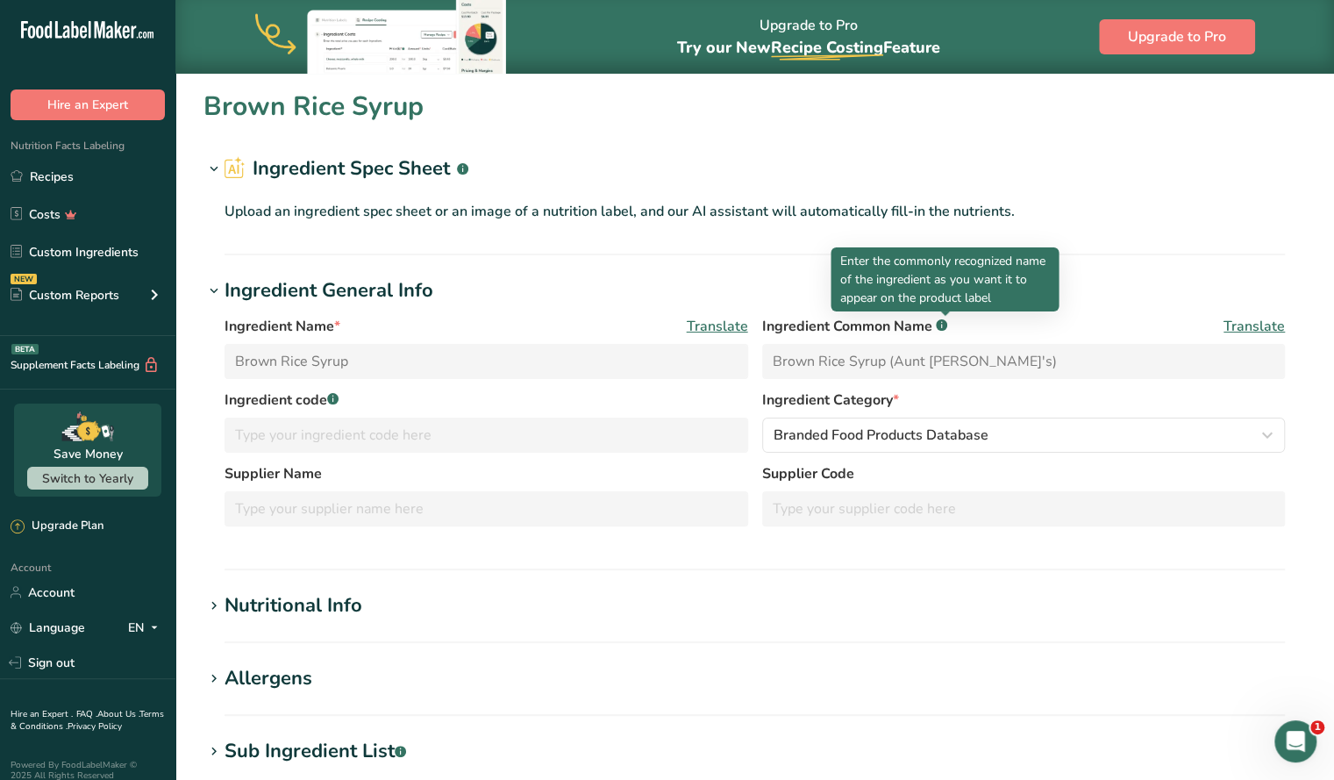
click at [945, 321] on rect at bounding box center [941, 324] width 11 height 11
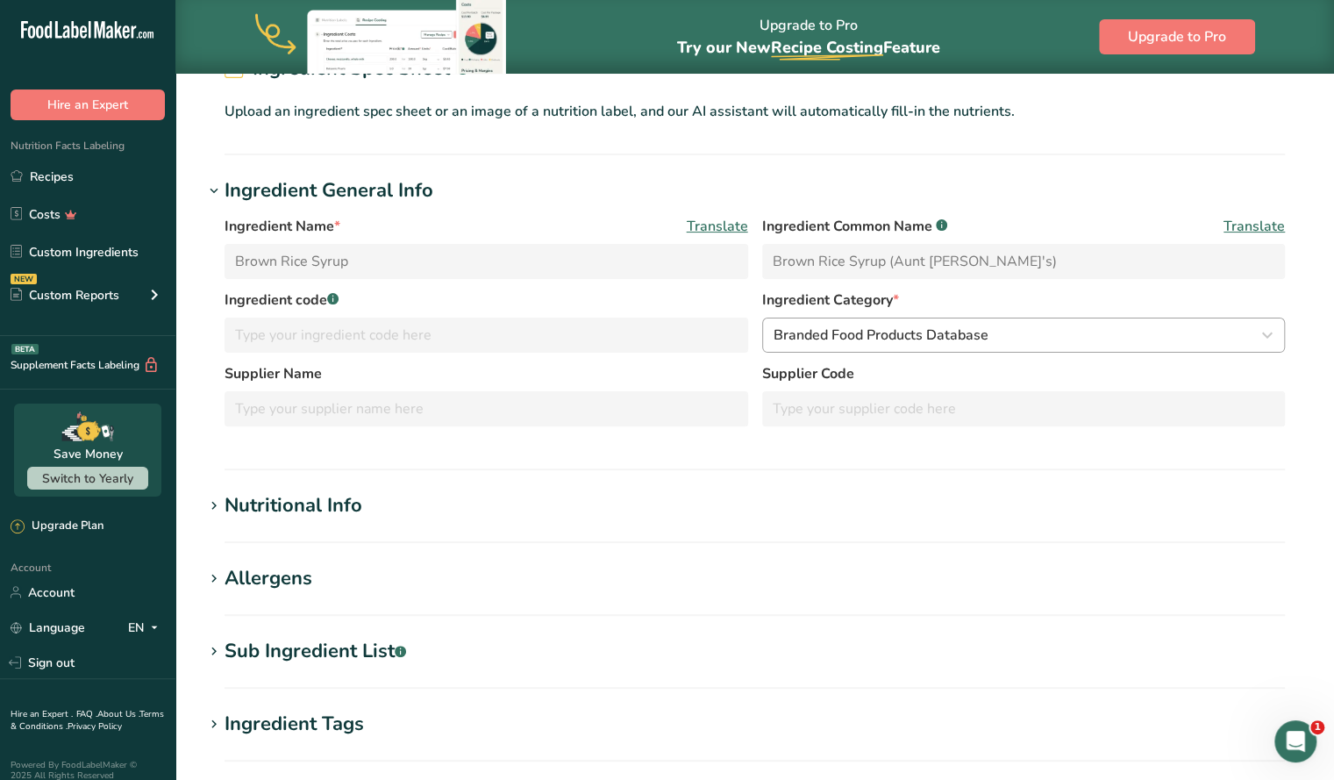
scroll to position [103, 0]
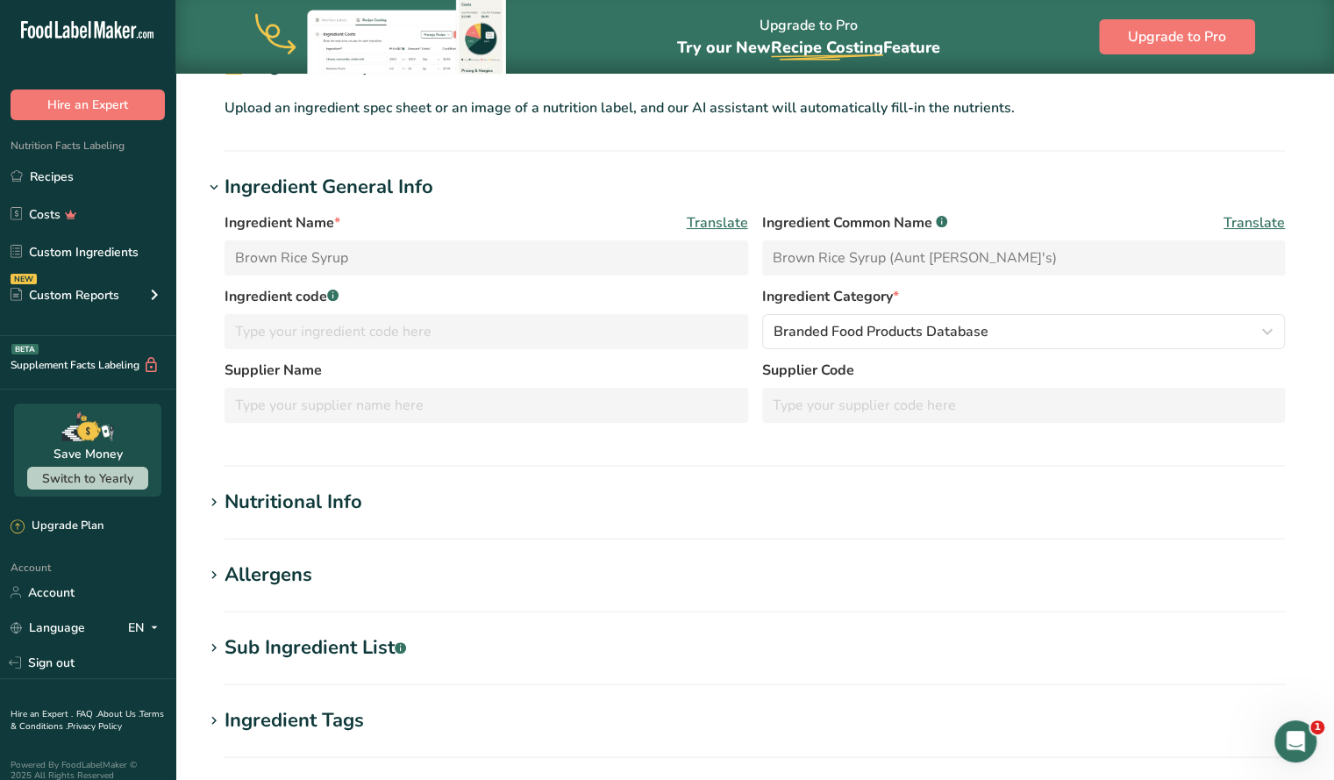
click at [223, 503] on span at bounding box center [213, 502] width 21 height 21
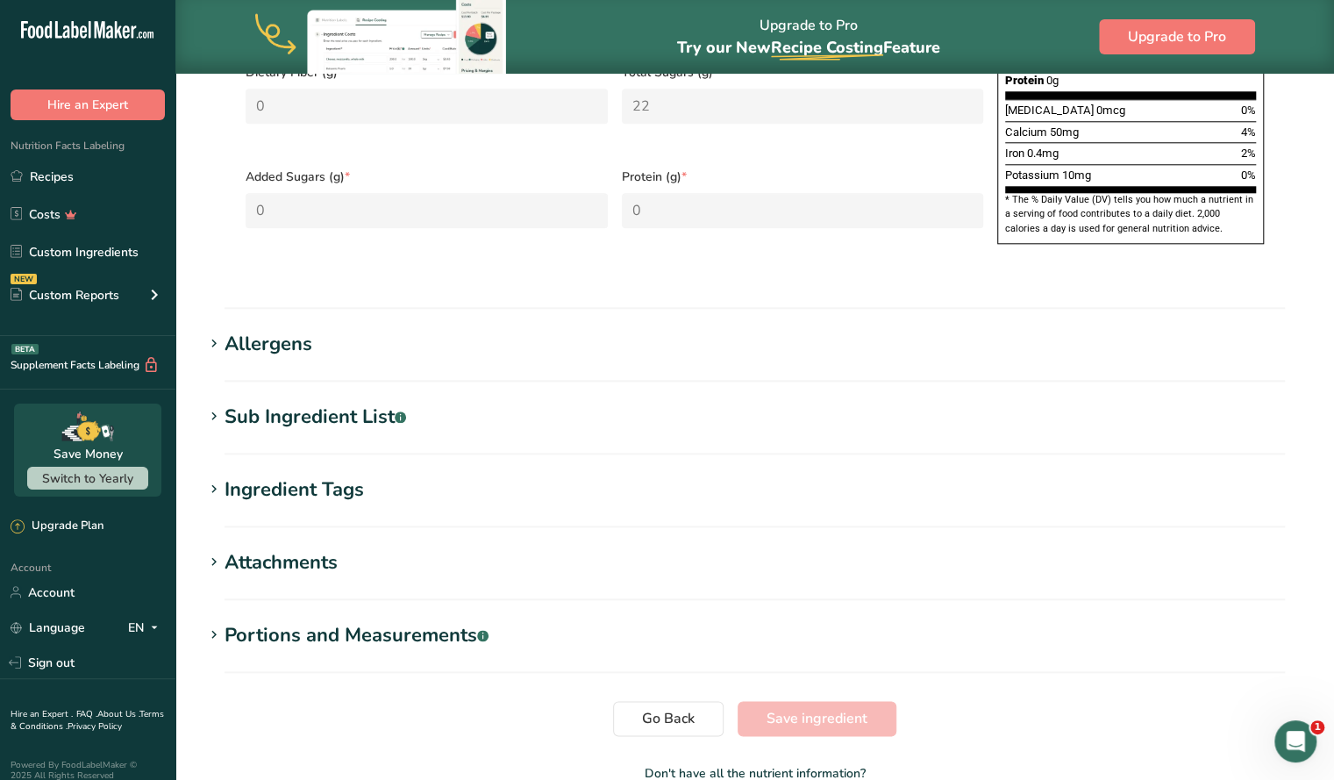
scroll to position [1074, 0]
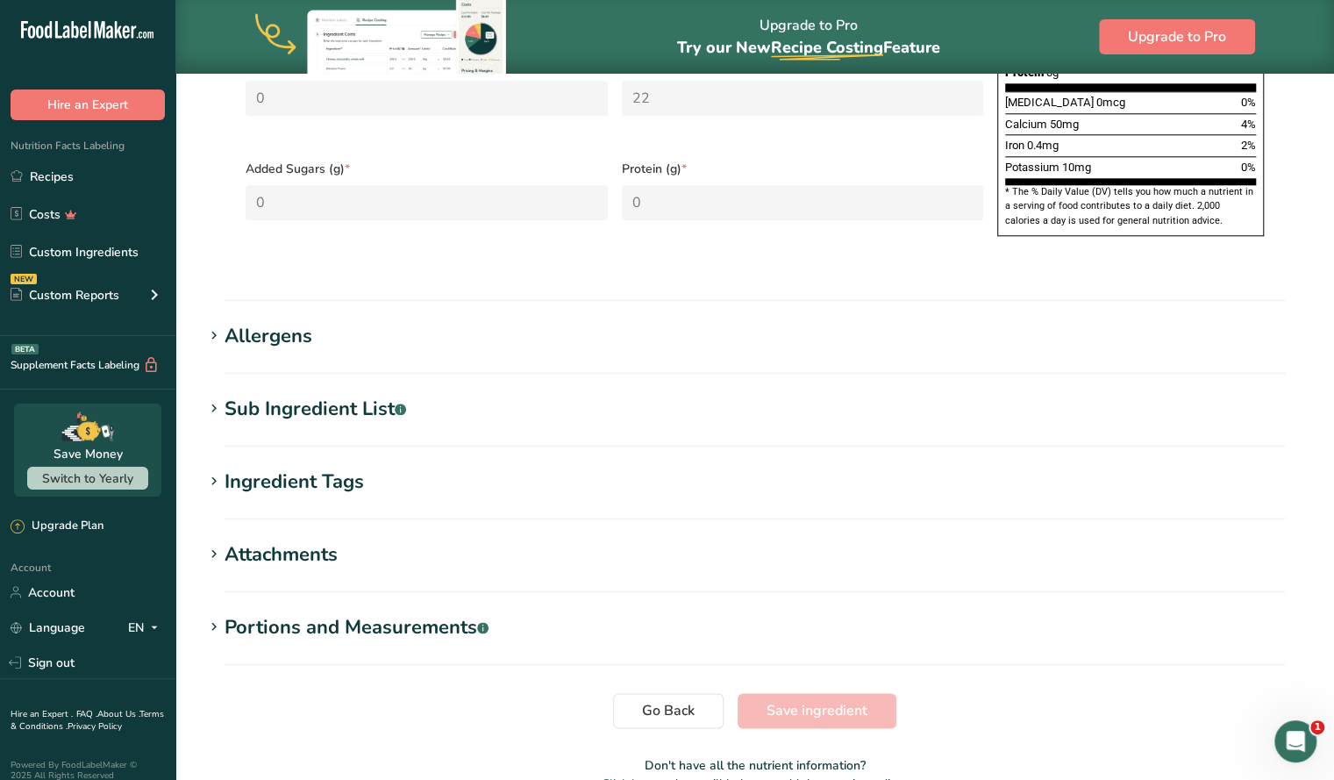
click at [220, 396] on icon at bounding box center [214, 408] width 16 height 25
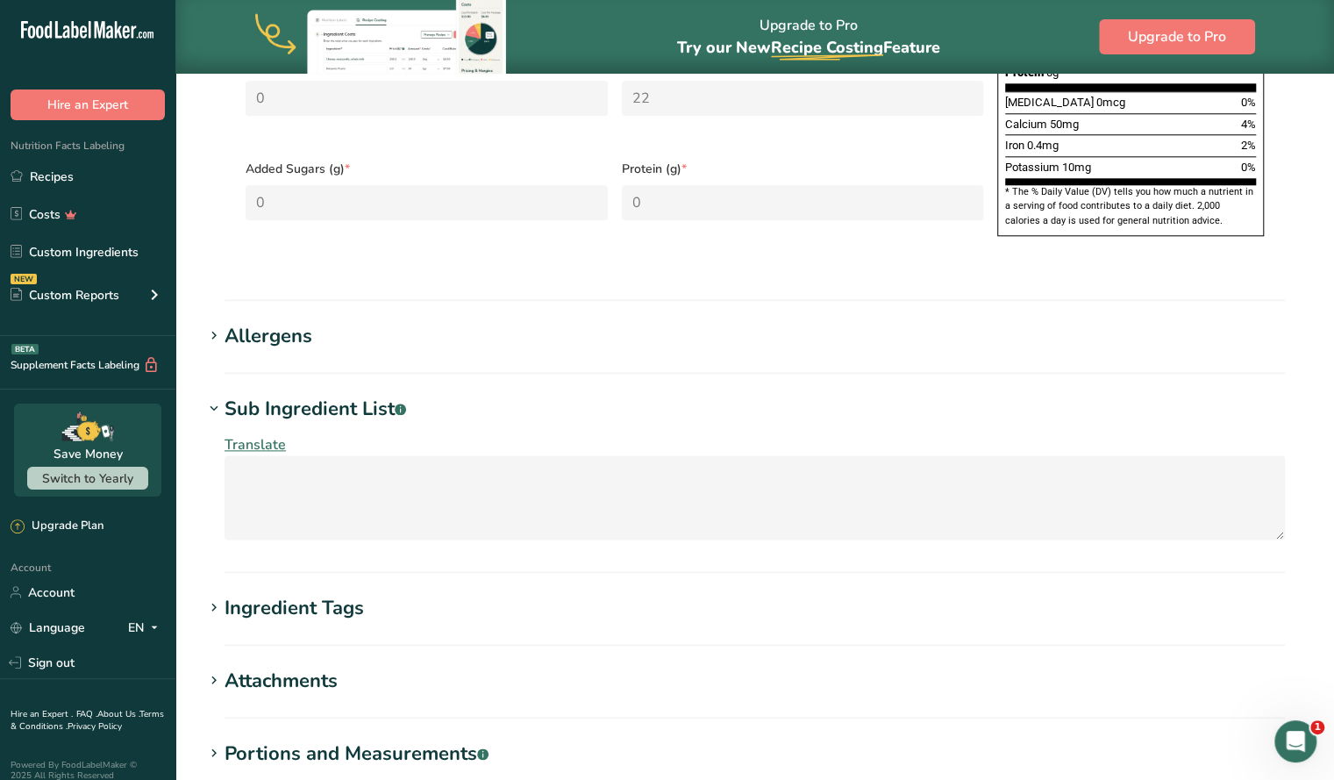
scroll to position [1179, 0]
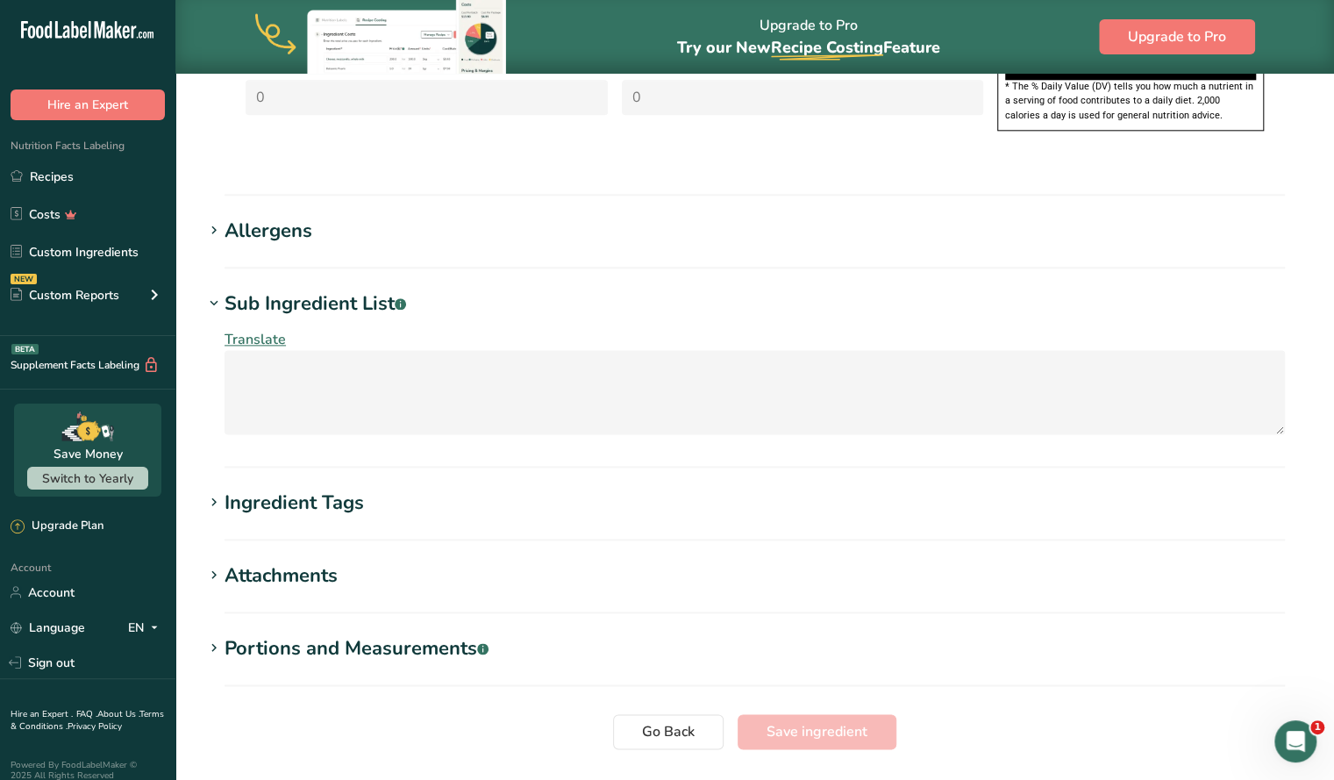
click at [214, 490] on icon at bounding box center [214, 502] width 16 height 25
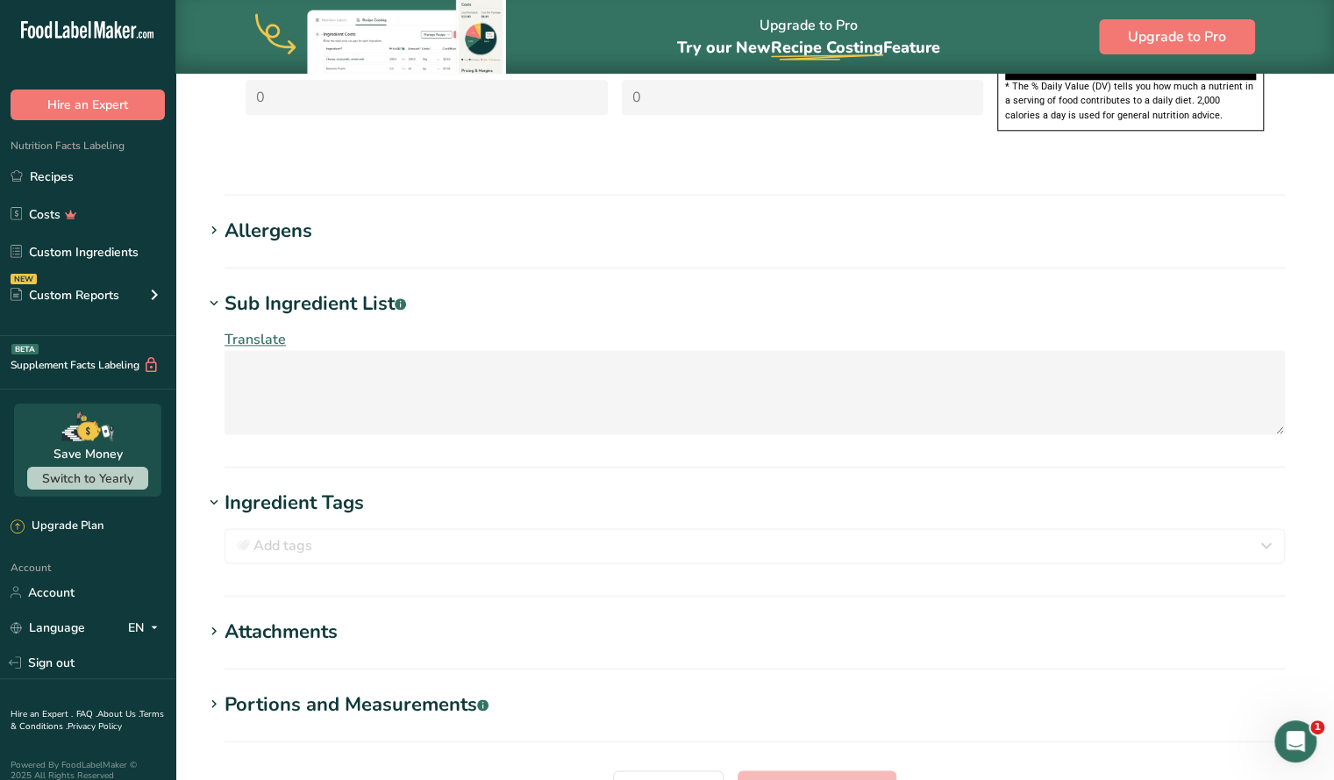
scroll to position [1316, 0]
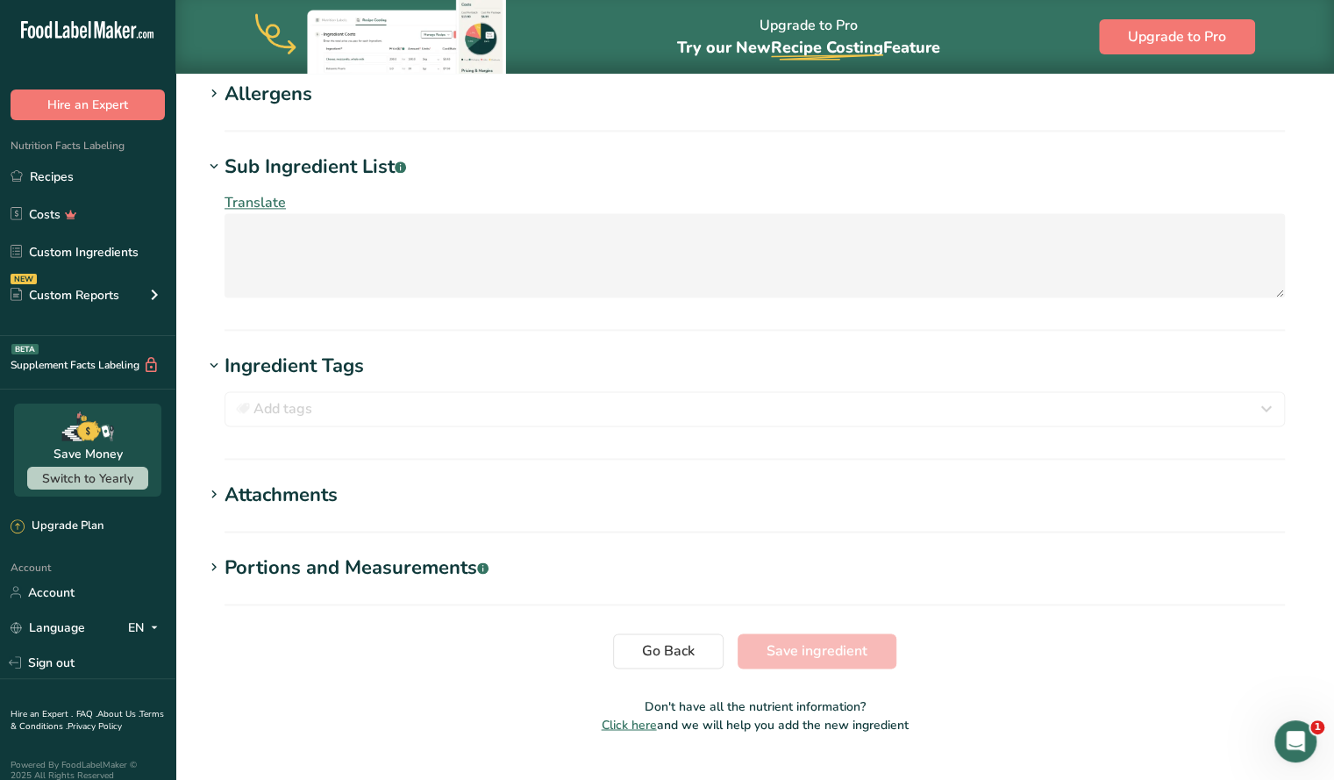
click at [216, 555] on icon at bounding box center [214, 567] width 16 height 25
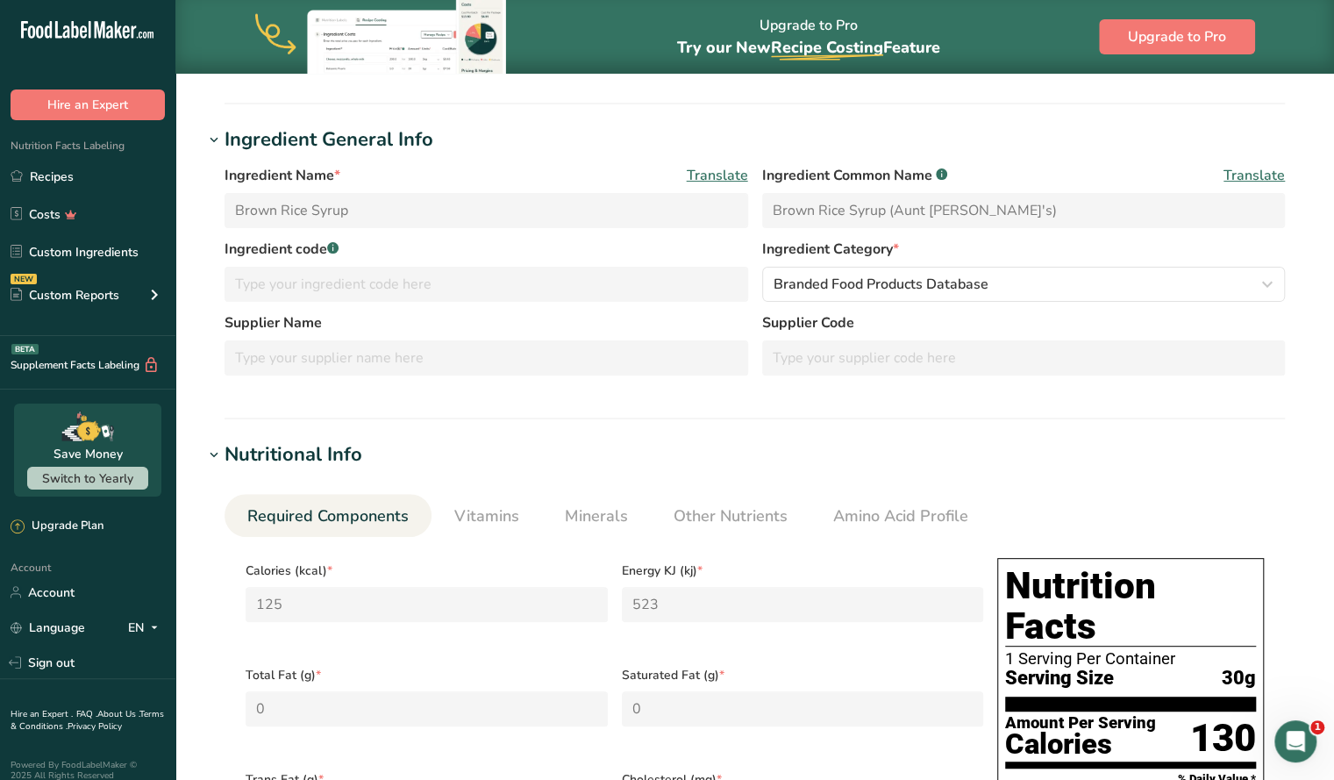
scroll to position [0, 0]
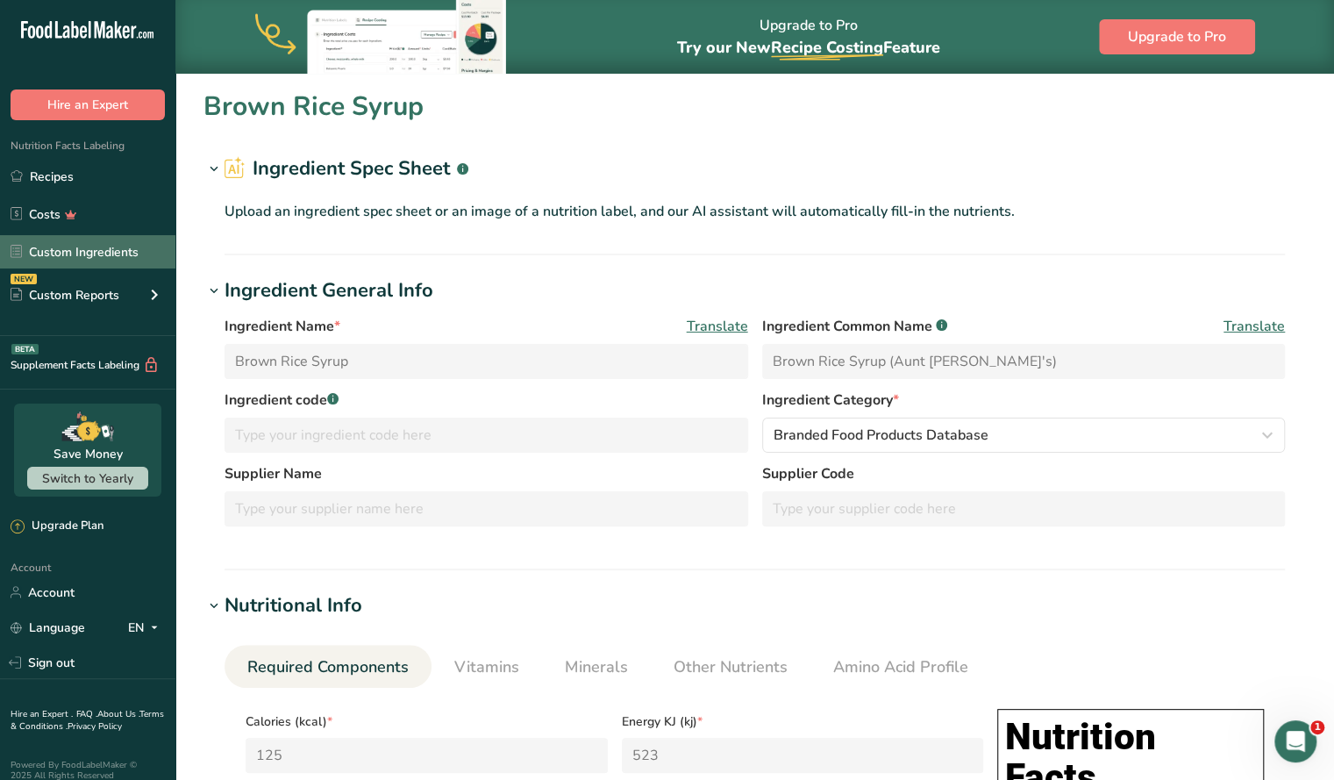
click at [89, 256] on link "Custom Ingredients" at bounding box center [87, 251] width 175 height 33
